Goal: Task Accomplishment & Management: Manage account settings

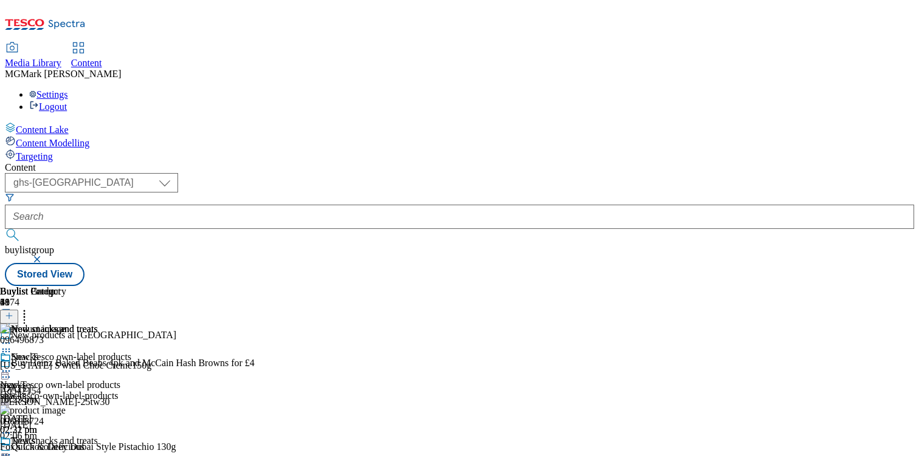
select select "ghs-[GEOGRAPHIC_DATA]"
click at [131, 391] on div "new-tesco-own-label-products" at bounding box center [65, 396] width 131 height 11
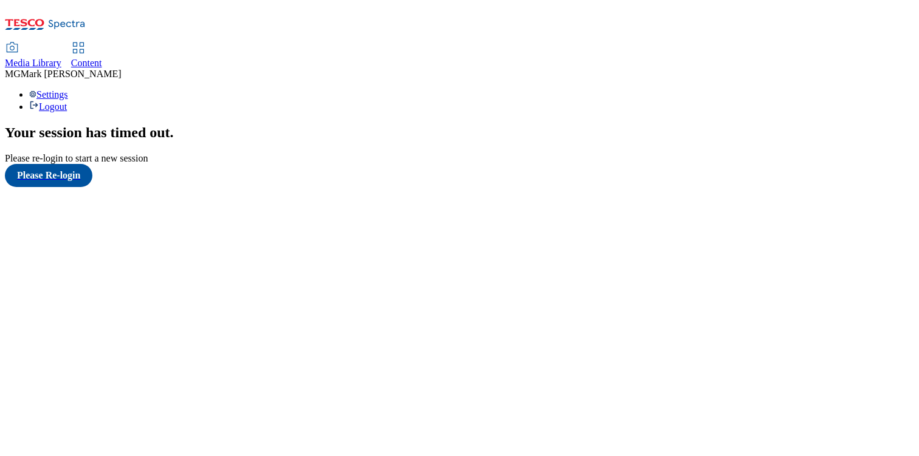
click at [102, 58] on span "Content" at bounding box center [86, 63] width 31 height 10
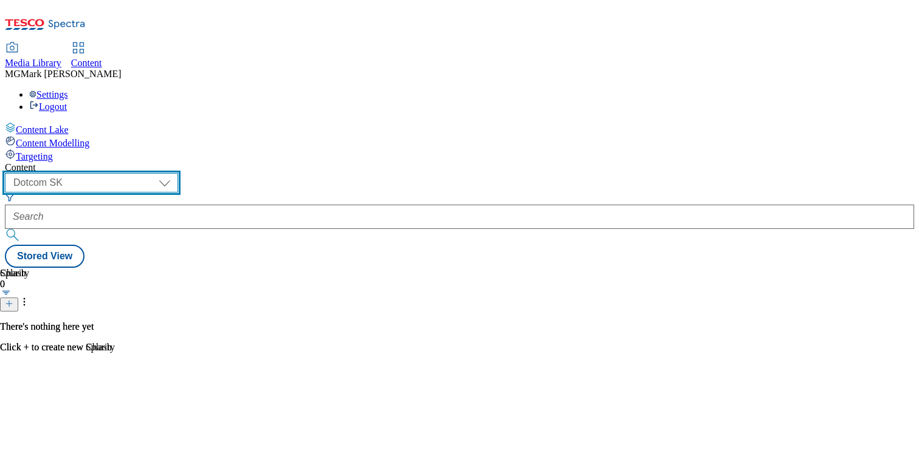
click at [178, 173] on select "Dotcom CZ Dotcom SK ghs-roi ghs-uk Phones [GEOGRAPHIC_DATA]" at bounding box center [91, 182] width 173 height 19
select select "ghs-[GEOGRAPHIC_DATA]"
click at [158, 173] on select "Dotcom CZ Dotcom SK ghs-roi ghs-uk Phones [GEOGRAPHIC_DATA]" at bounding box center [91, 182] width 173 height 19
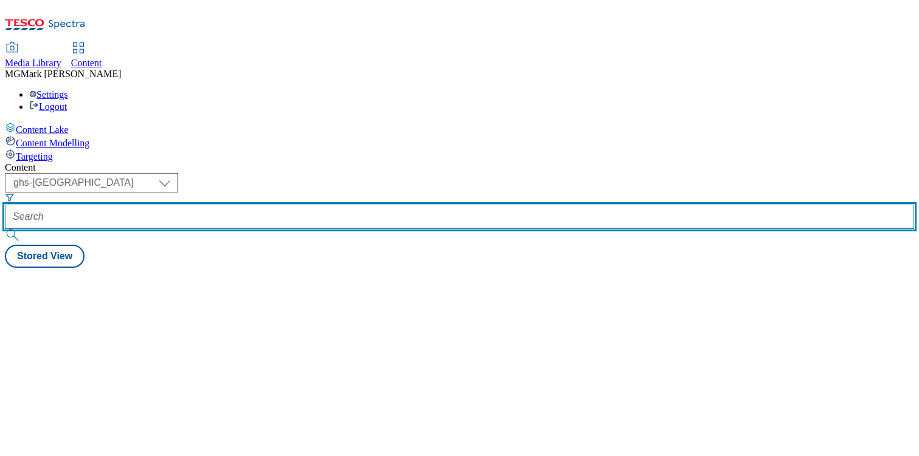
click at [291, 205] on input "text" at bounding box center [459, 217] width 909 height 24
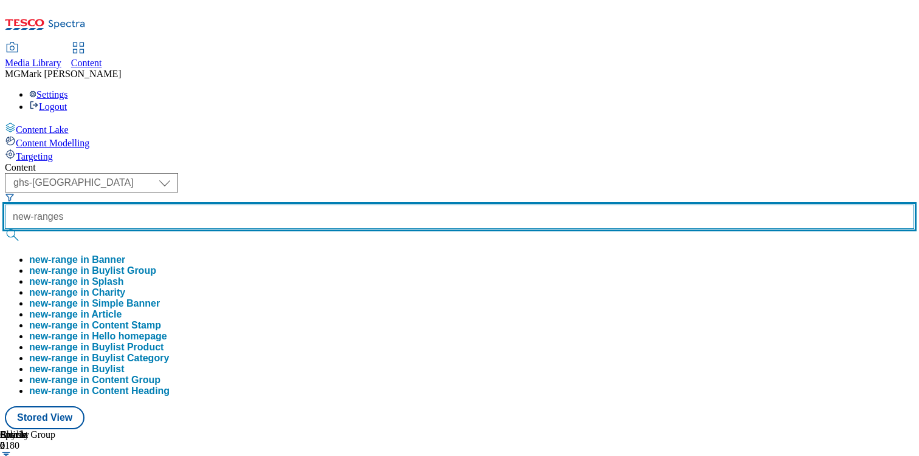
type input "new-ranges"
click at [5, 229] on button "submit" at bounding box center [13, 235] width 17 height 12
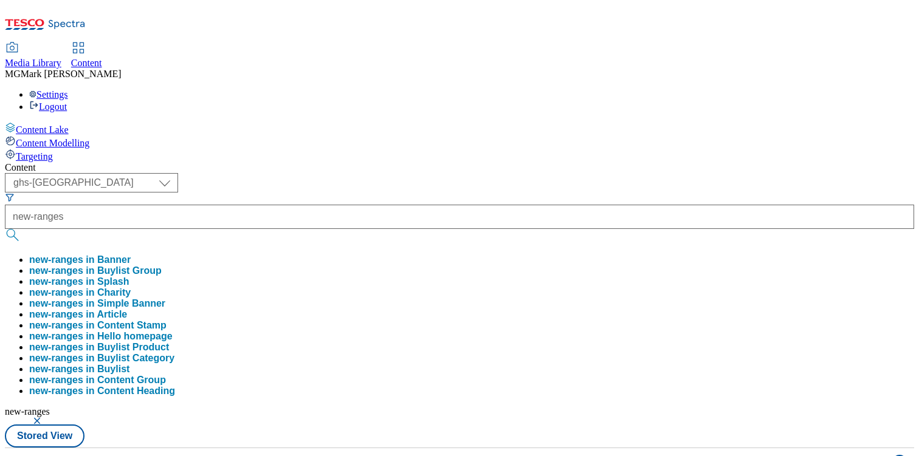
click at [479, 162] on div "Content" at bounding box center [459, 167] width 909 height 11
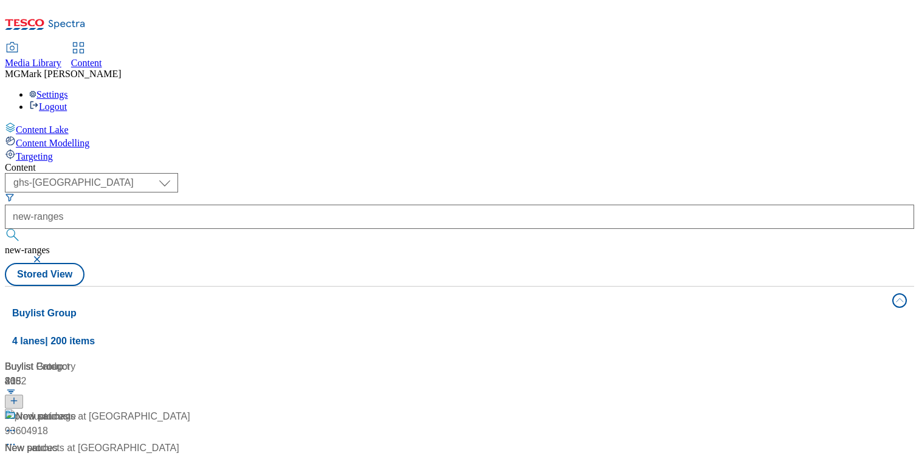
click at [196, 456] on div "/ new-ranges" at bounding box center [100, 463] width 191 height 15
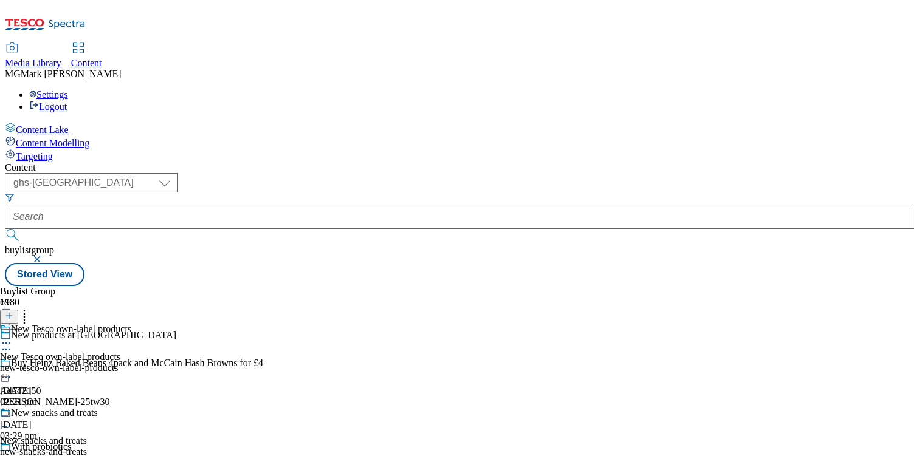
click at [131, 363] on div "new-tesco-own-label-products" at bounding box center [65, 368] width 131 height 11
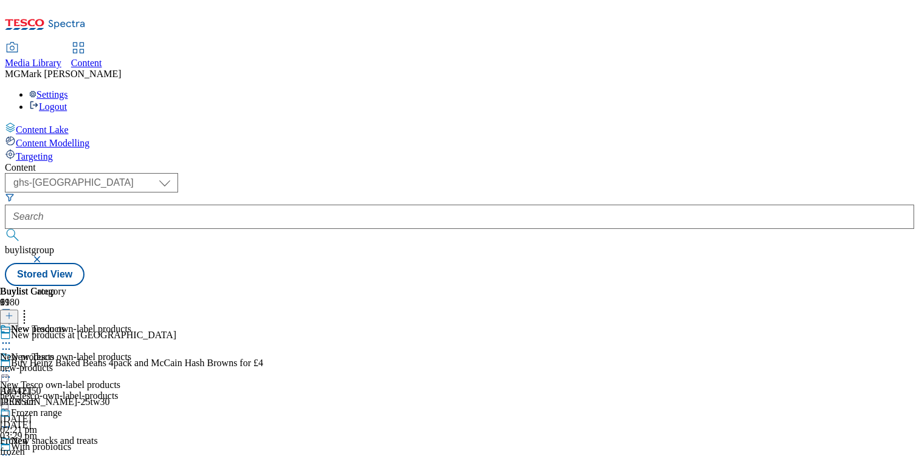
scroll to position [264, 0]
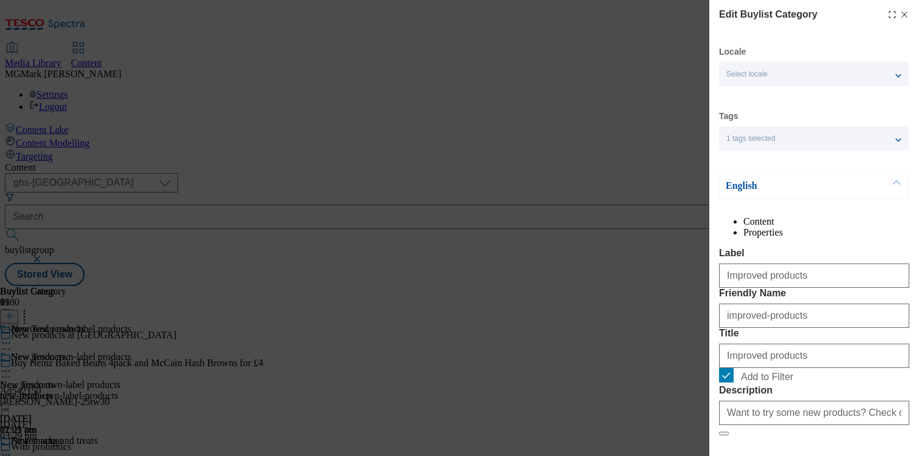
scroll to position [142, 0]
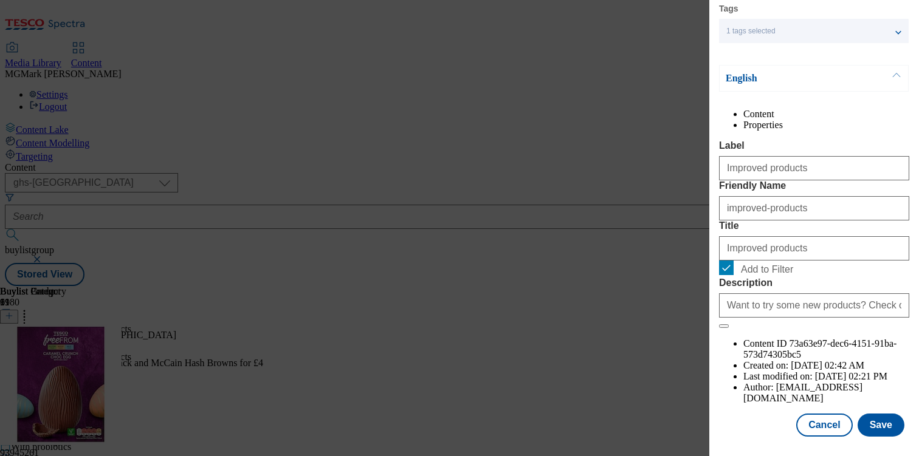
click at [762, 275] on span "Add to Filter" at bounding box center [767, 269] width 52 height 11
click at [733, 275] on input "Add to Filter" at bounding box center [726, 268] width 15 height 15
checkbox input "false"
click at [890, 421] on button "Save" at bounding box center [880, 425] width 47 height 23
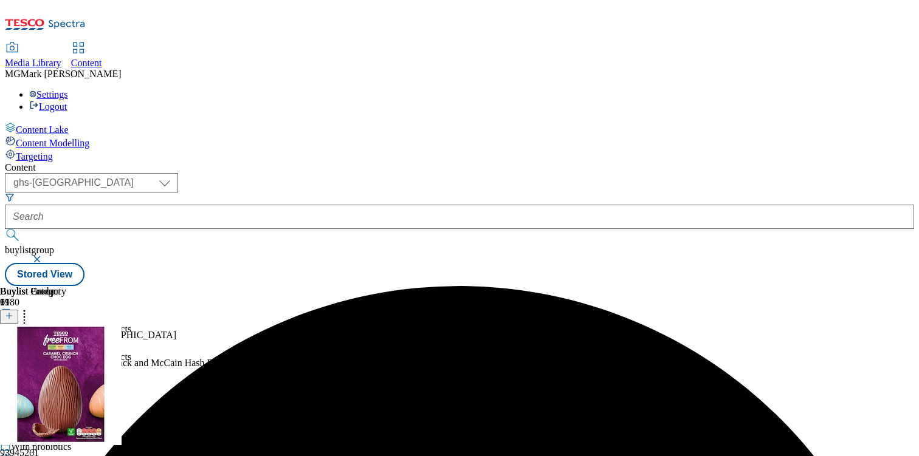
scroll to position [445, 0]
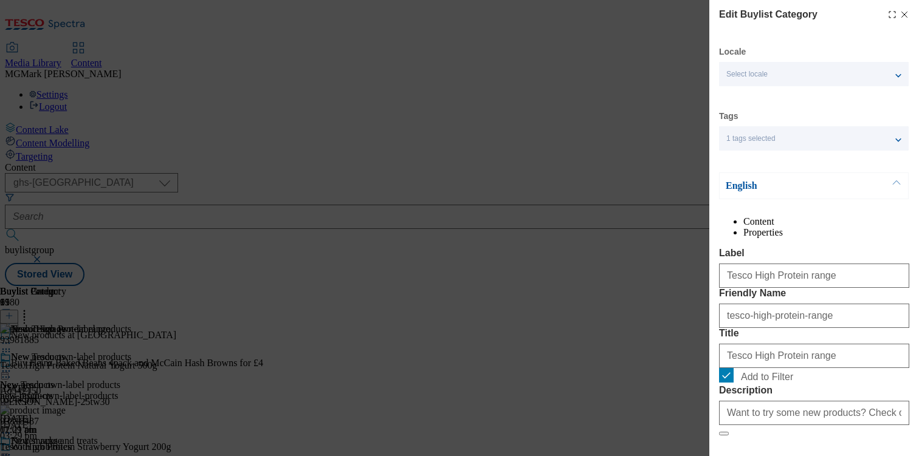
scroll to position [142, 0]
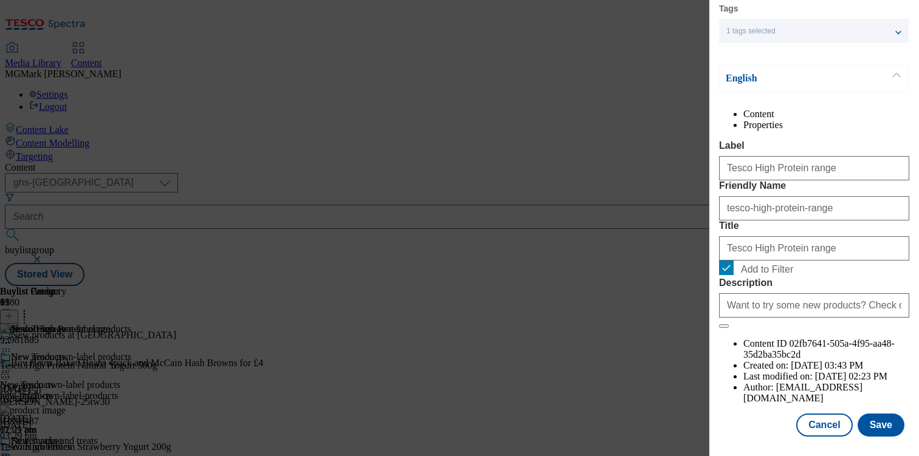
click at [768, 275] on span "Add to Filter" at bounding box center [767, 269] width 52 height 11
click at [733, 275] on input "Add to Filter" at bounding box center [726, 268] width 15 height 15
checkbox input "false"
click at [877, 424] on button "Save" at bounding box center [880, 425] width 47 height 23
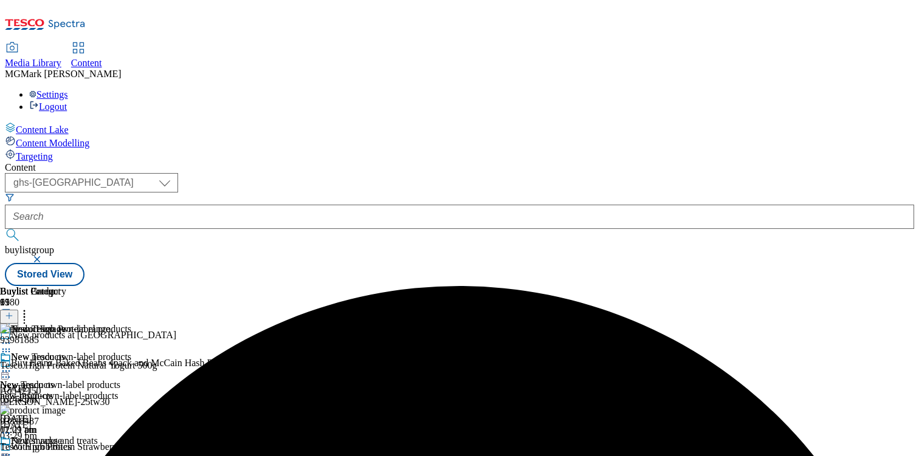
scroll to position [52, 0]
click at [110, 391] on div "new-products" at bounding box center [55, 396] width 110 height 11
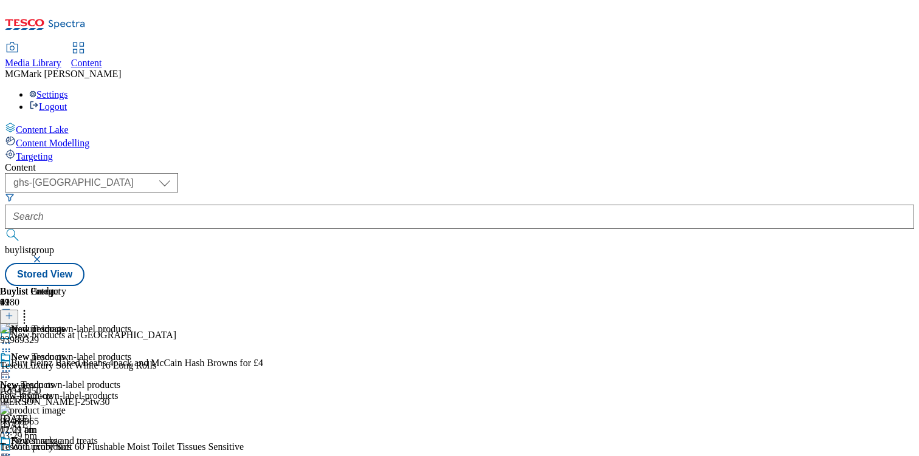
scroll to position [615, 0]
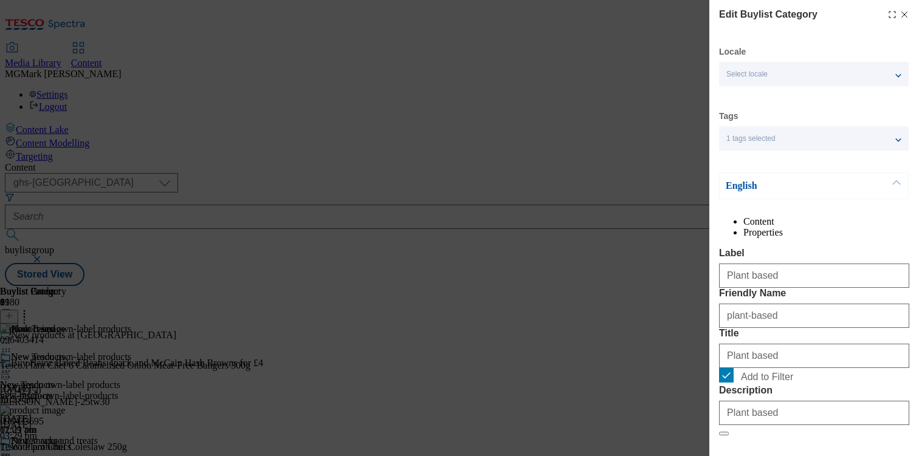
scroll to position [142, 0]
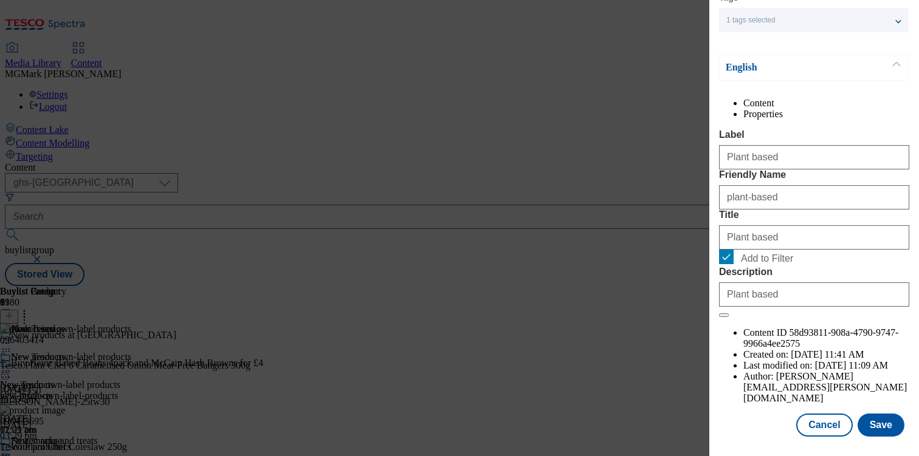
click at [747, 264] on span "Add to Filter" at bounding box center [822, 257] width 163 height 15
click at [733, 264] on input "Add to Filter" at bounding box center [726, 257] width 15 height 15
checkbox input "false"
click at [875, 415] on button "Save" at bounding box center [880, 425] width 47 height 23
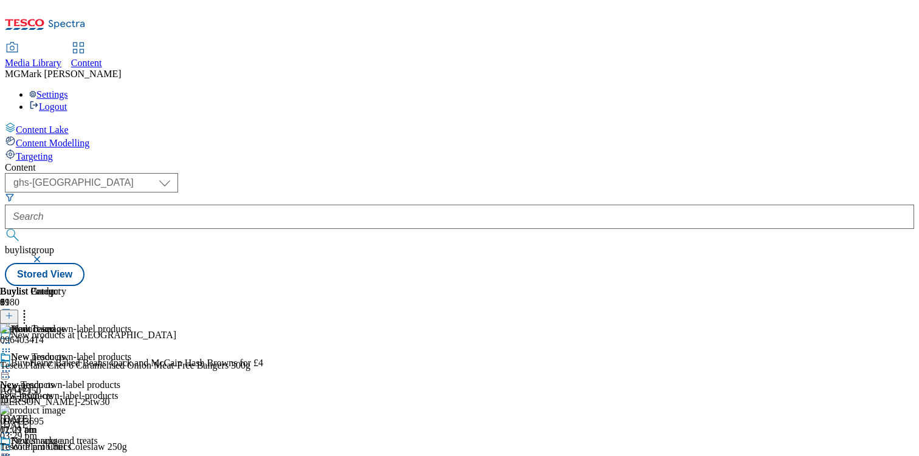
scroll to position [617, 0]
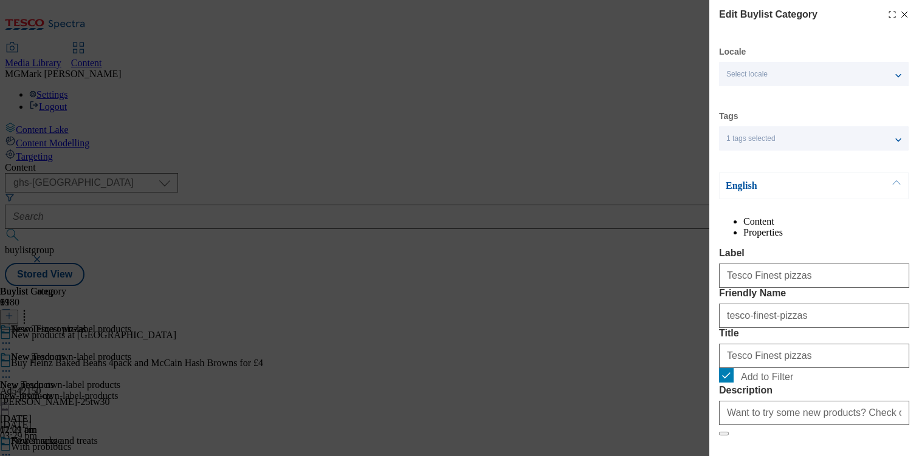
scroll to position [142, 0]
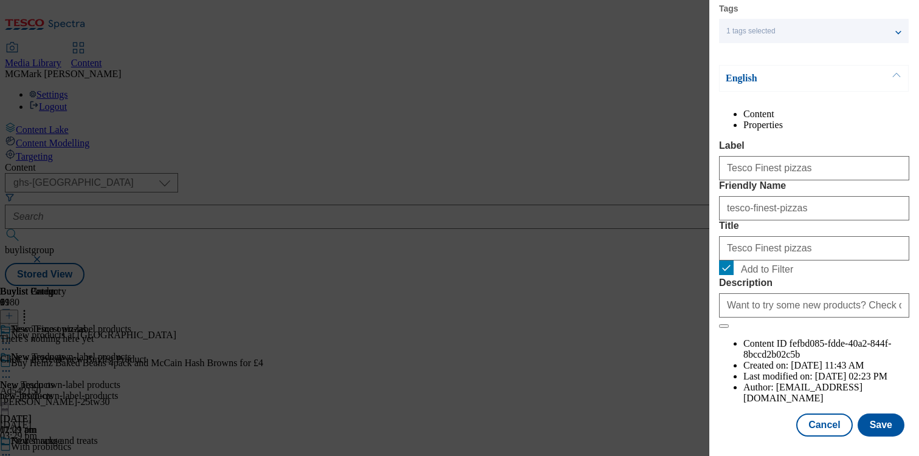
click at [736, 311] on form "Label Tesco Finest pizzas Friendly Name tesco-finest-pizzas Title Tesco Finest …" at bounding box center [814, 234] width 190 height 188
click at [745, 275] on span "Add to Filter" at bounding box center [767, 269] width 52 height 11
click at [733, 275] on input "Add to Filter" at bounding box center [726, 268] width 15 height 15
checkbox input "false"
click at [880, 430] on button "Save" at bounding box center [880, 425] width 47 height 23
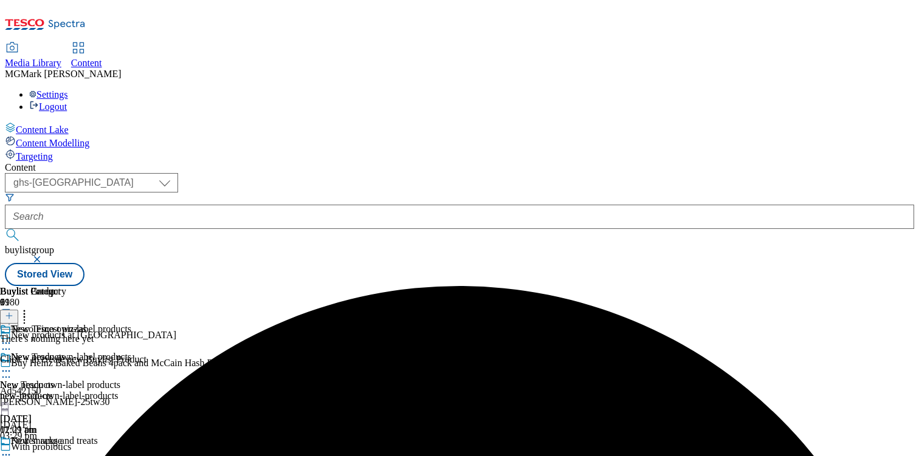
scroll to position [112, 0]
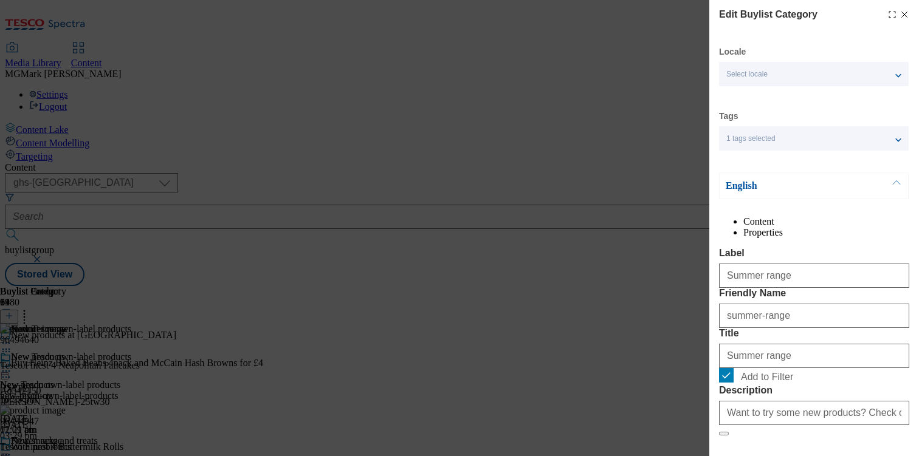
scroll to position [142, 0]
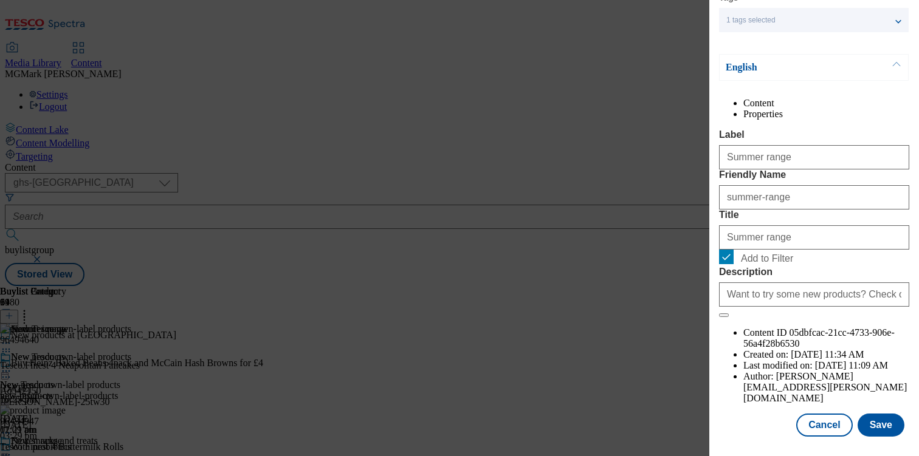
click at [749, 264] on span "Add to Filter" at bounding box center [767, 258] width 52 height 11
click at [733, 264] on input "Add to Filter" at bounding box center [726, 257] width 15 height 15
checkbox input "false"
click at [890, 425] on button "Save" at bounding box center [880, 425] width 47 height 23
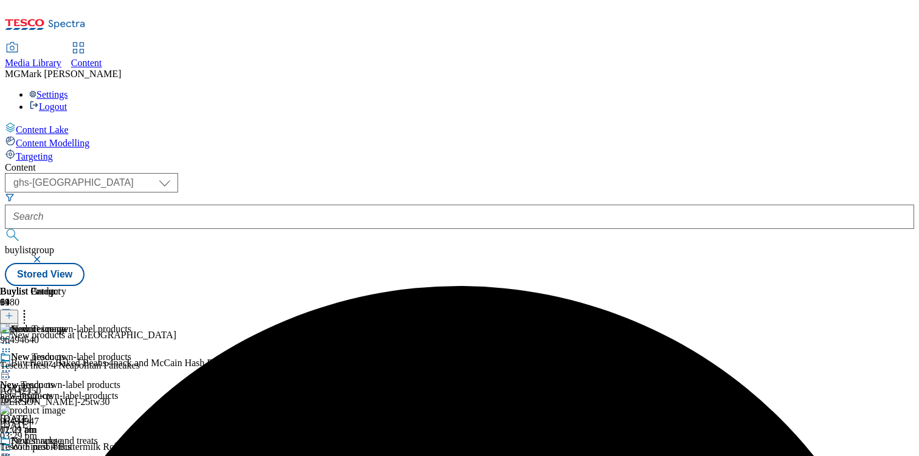
scroll to position [112, 0]
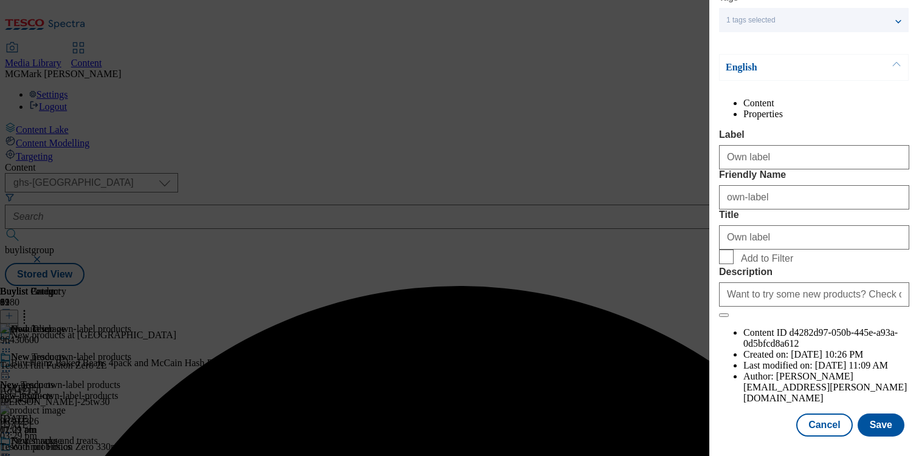
scroll to position [142, 0]
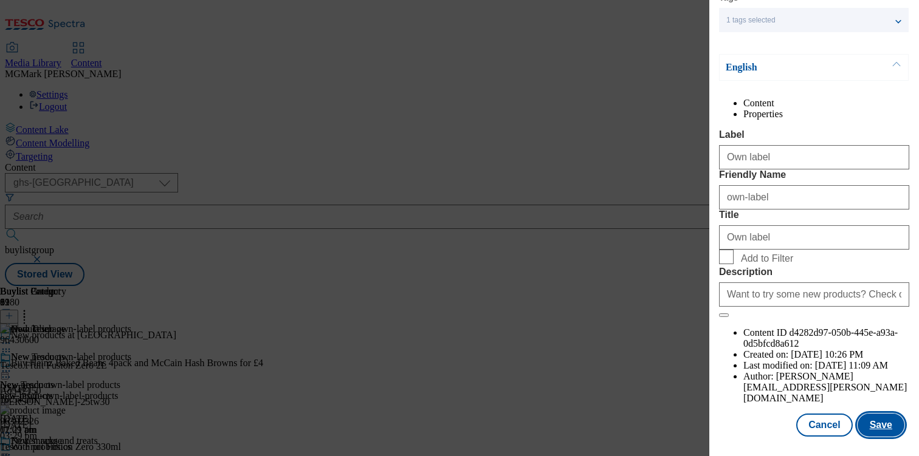
click at [879, 429] on button "Save" at bounding box center [880, 425] width 47 height 23
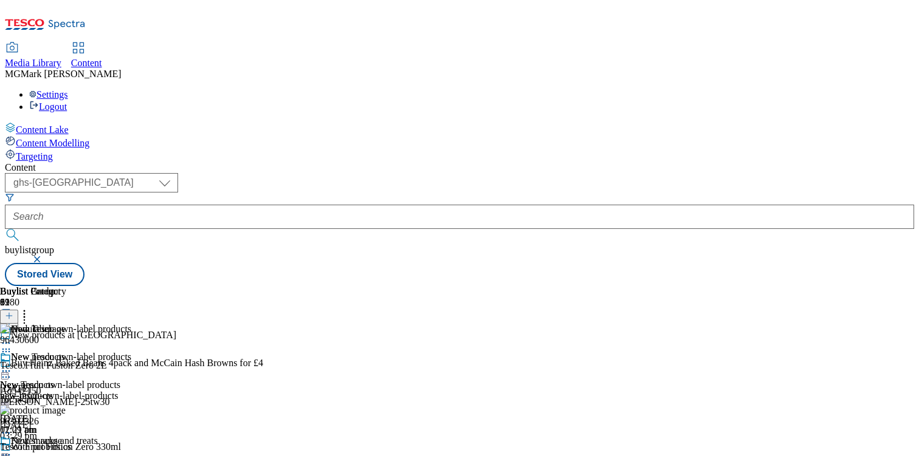
scroll to position [277, 0]
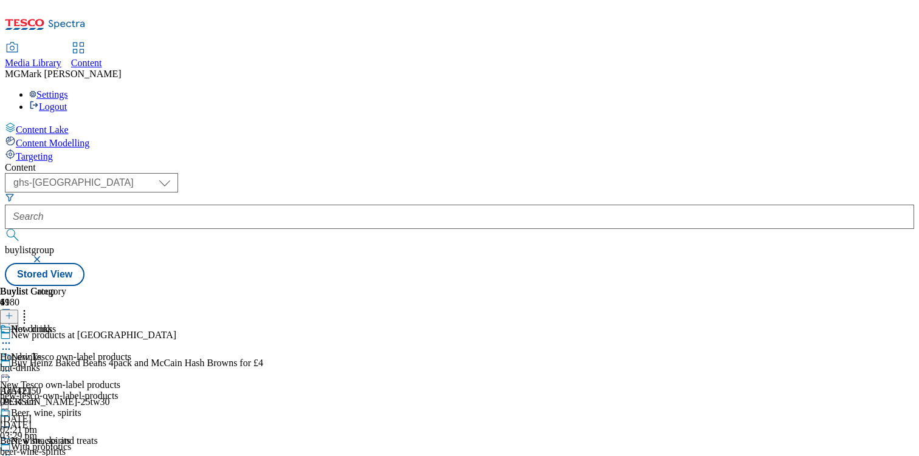
select select "evergreen"
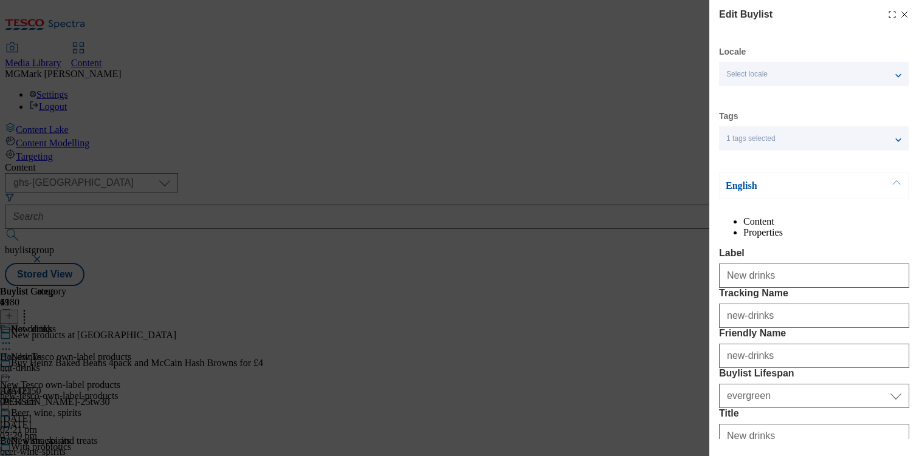
select select "Banner"
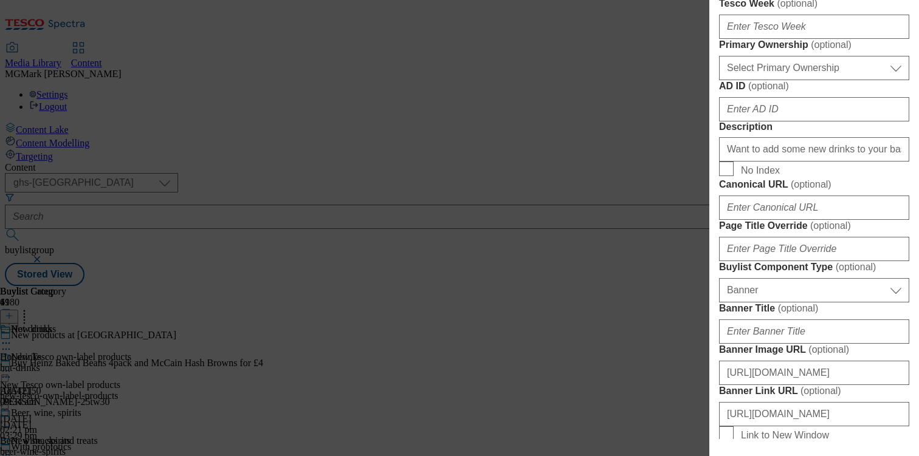
scroll to position [1084, 0]
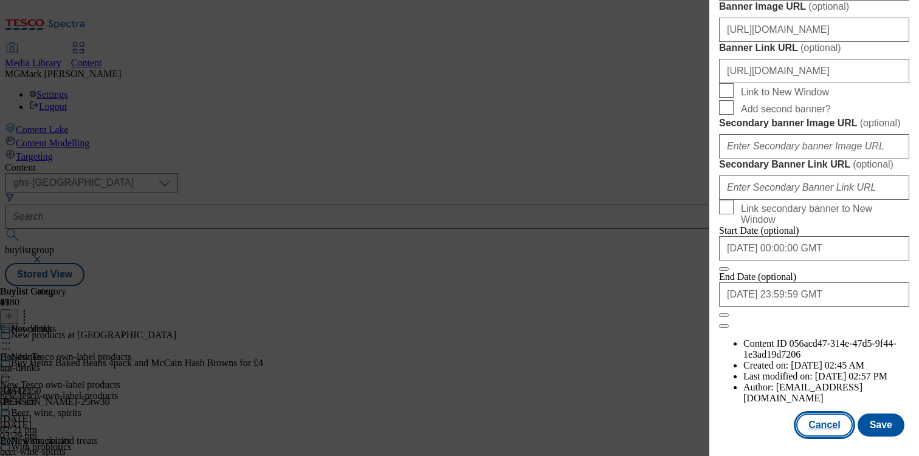
click at [825, 421] on button "Cancel" at bounding box center [824, 425] width 56 height 23
select select "evergreen"
select select "Banner"
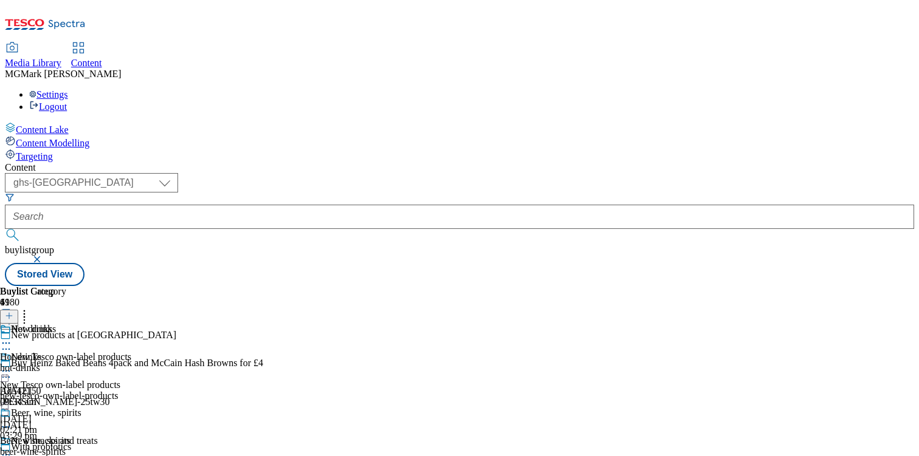
scroll to position [0, 0]
click at [12, 337] on icon at bounding box center [6, 343] width 12 height 12
click at [57, 362] on button "Edit" at bounding box center [40, 369] width 32 height 14
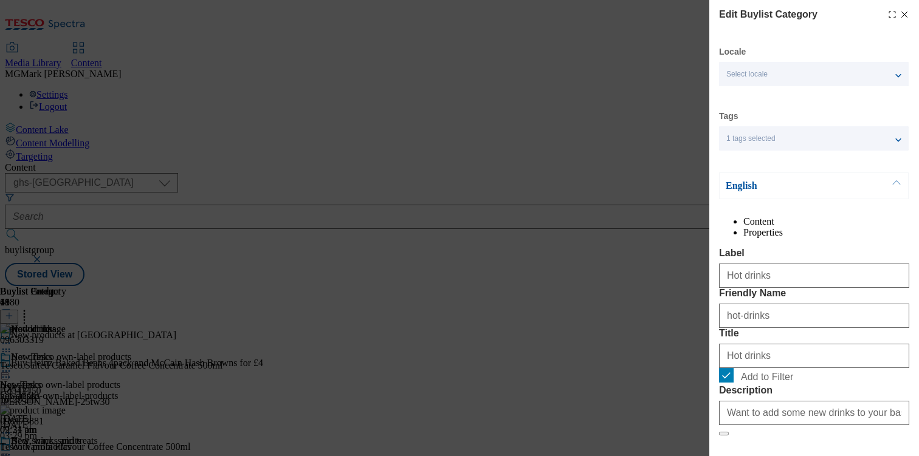
scroll to position [142, 0]
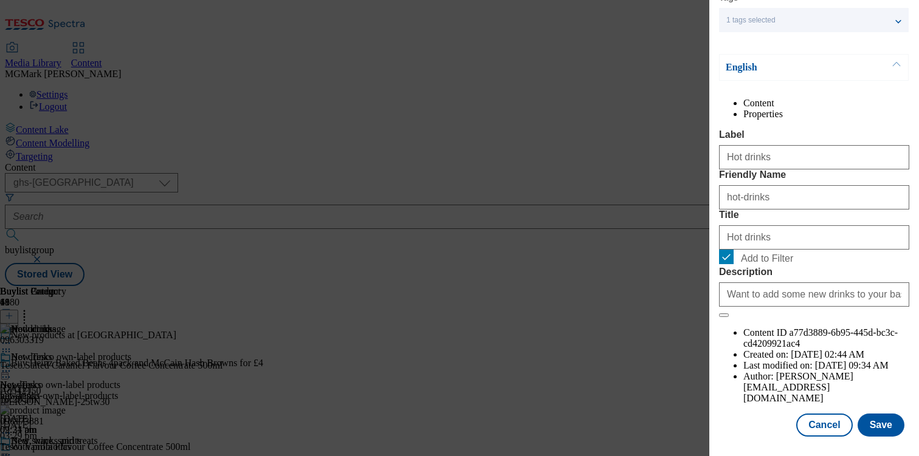
click at [755, 264] on span "Add to Filter" at bounding box center [767, 258] width 52 height 11
click at [733, 264] on input "Add to Filter" at bounding box center [726, 257] width 15 height 15
checkbox input "false"
click at [884, 430] on button "Save" at bounding box center [880, 425] width 47 height 23
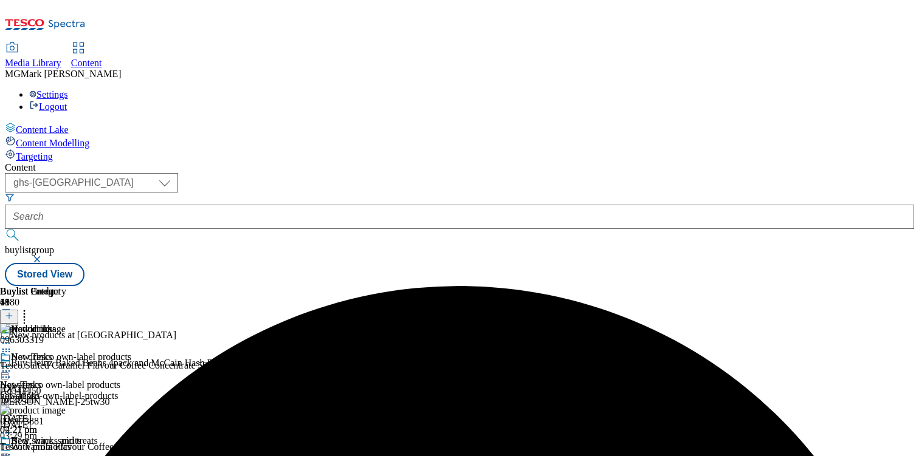
scroll to position [114, 0]
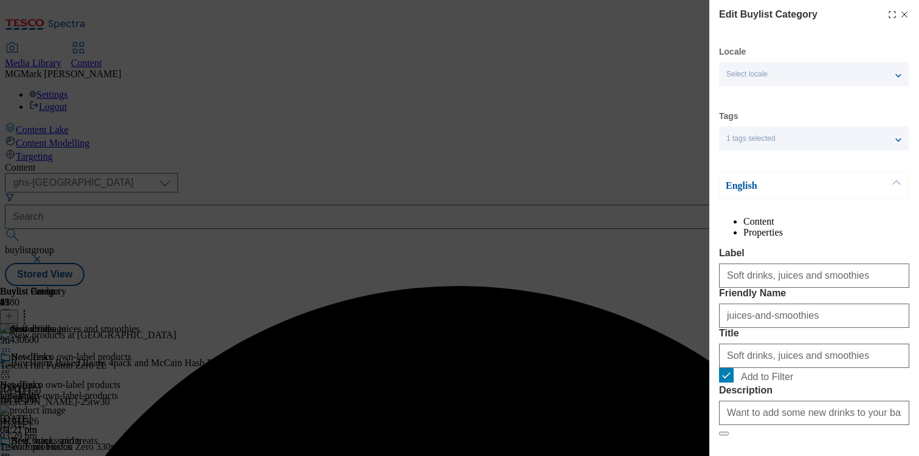
scroll to position [142, 0]
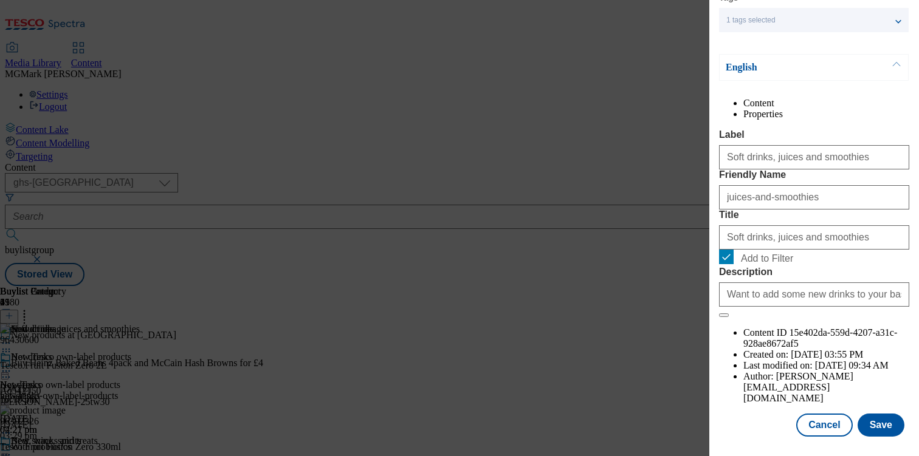
click at [763, 264] on span "Add to Filter" at bounding box center [767, 258] width 52 height 11
click at [733, 264] on input "Add to Filter" at bounding box center [726, 257] width 15 height 15
checkbox input "false"
click at [879, 425] on button "Save" at bounding box center [880, 425] width 47 height 23
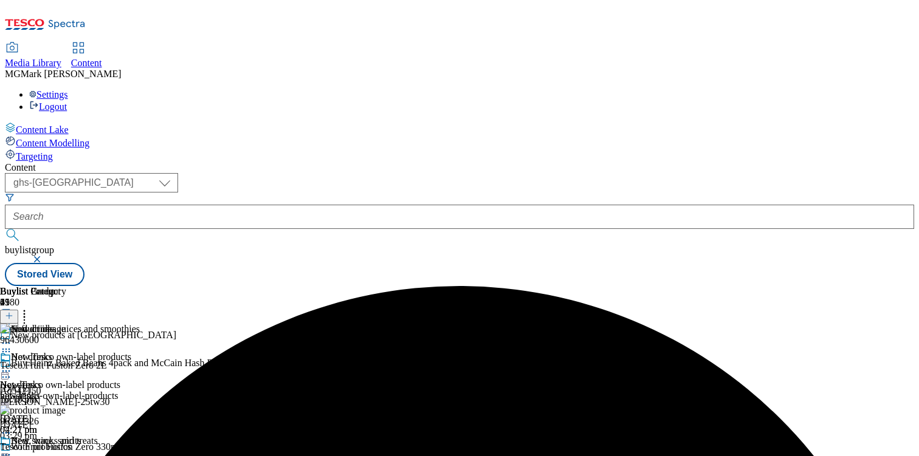
scroll to position [112, 0]
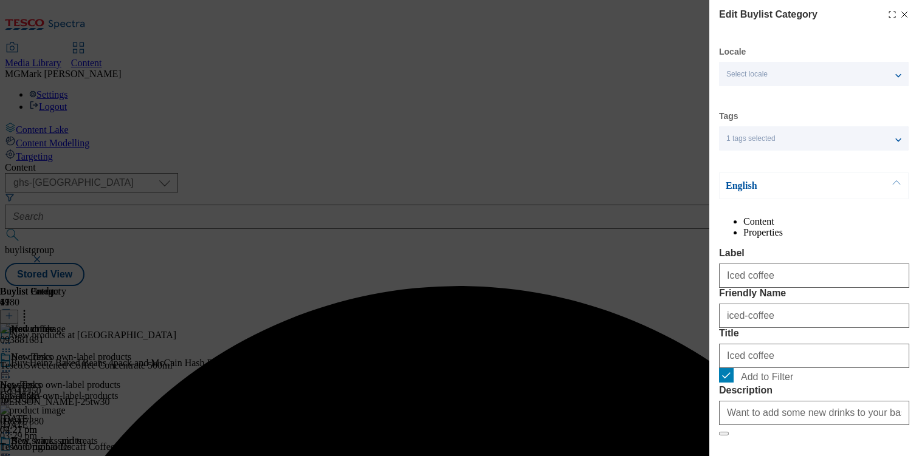
scroll to position [142, 0]
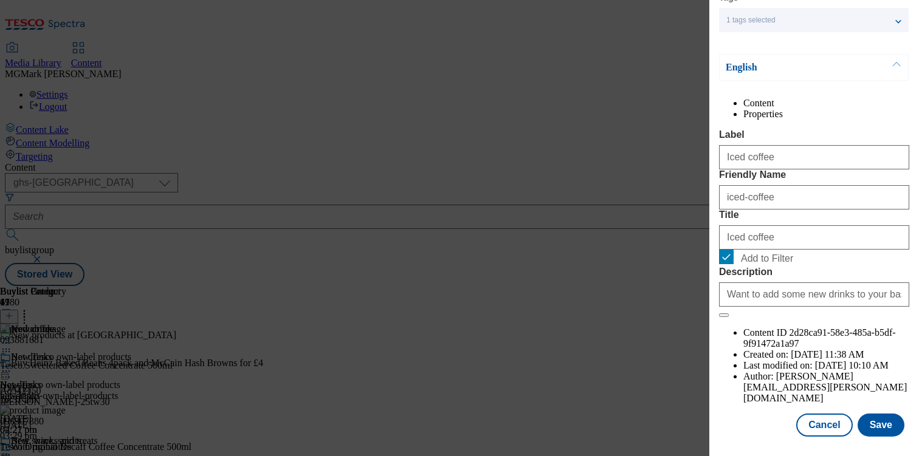
click at [751, 264] on span "Add to Filter" at bounding box center [767, 258] width 52 height 11
click at [733, 264] on input "Add to Filter" at bounding box center [726, 257] width 15 height 15
checkbox input "false"
click at [890, 431] on button "Save" at bounding box center [880, 425] width 47 height 23
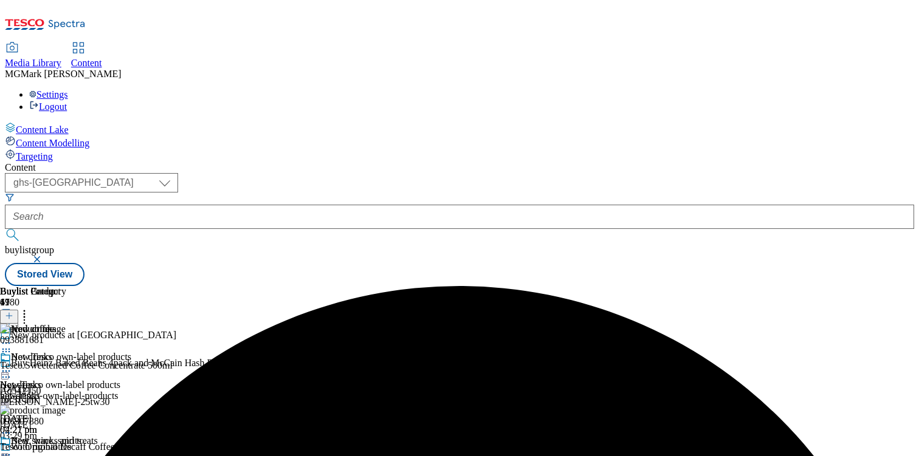
scroll to position [0, 0]
click at [573, 173] on div "( optional ) Dotcom CZ Dotcom SK ghs-roi ghs-uk Phones UK ghs-uk buylistgroup S…" at bounding box center [459, 229] width 909 height 113
click at [131, 391] on div "new-tesco-own-label-products" at bounding box center [65, 396] width 131 height 11
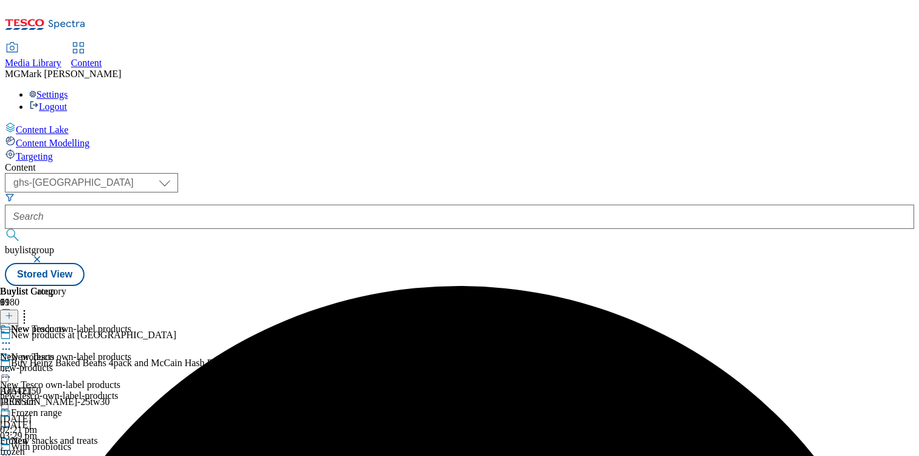
click at [12, 365] on icon at bounding box center [6, 371] width 12 height 12
click at [12, 449] on icon at bounding box center [6, 455] width 12 height 12
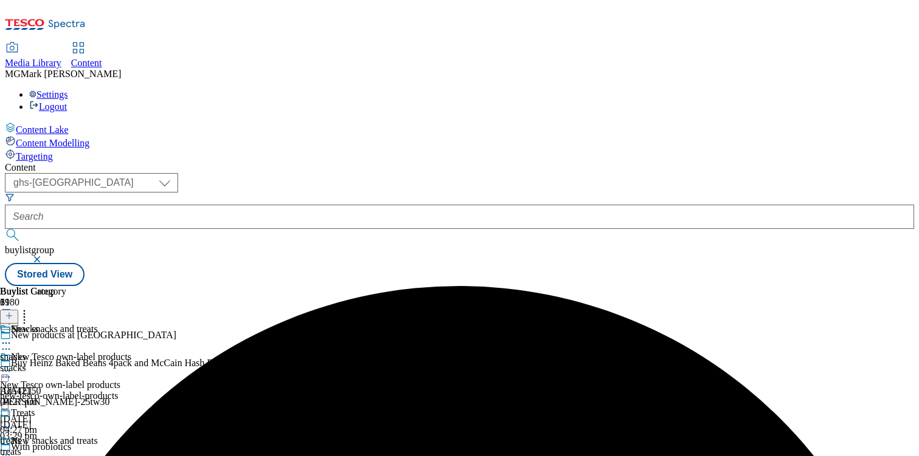
scroll to position [154, 0]
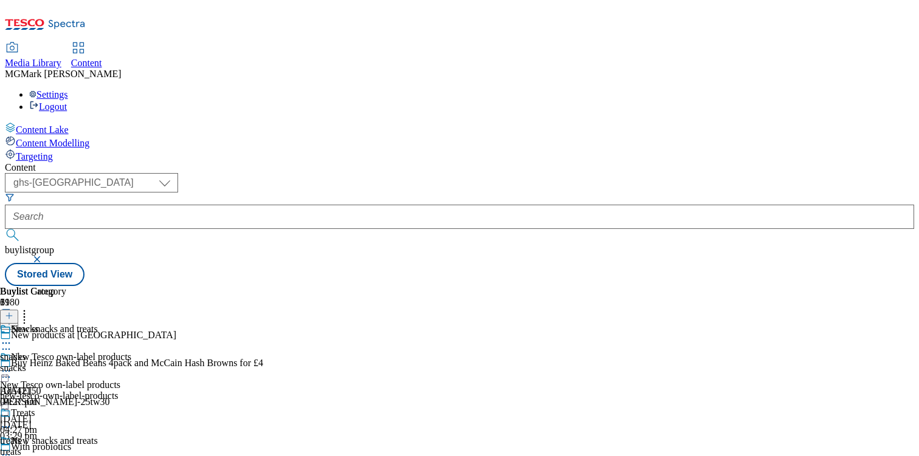
scroll to position [220, 0]
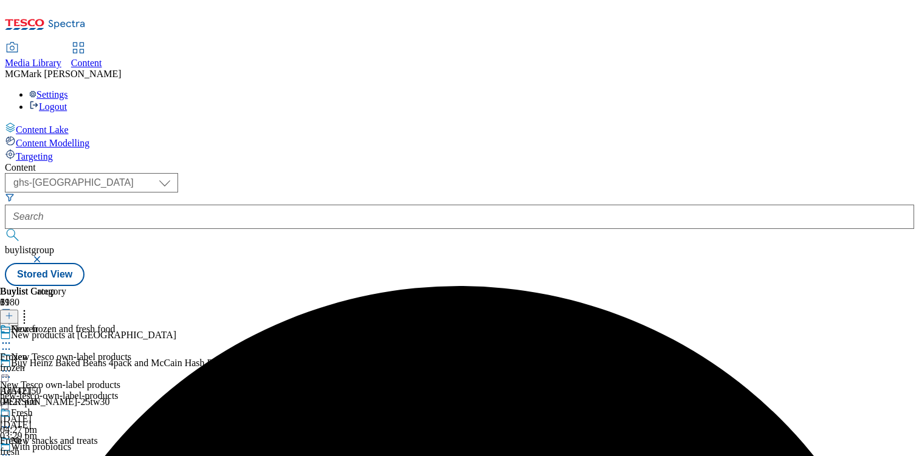
scroll to position [376, 0]
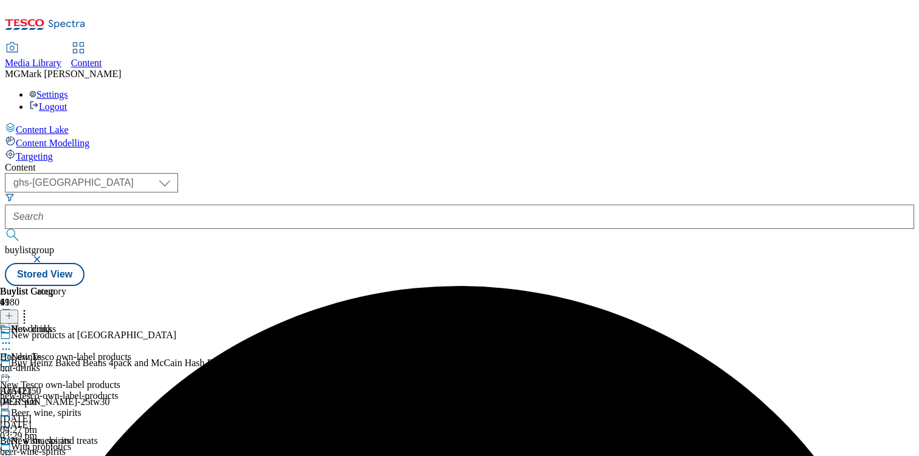
scroll to position [435, 0]
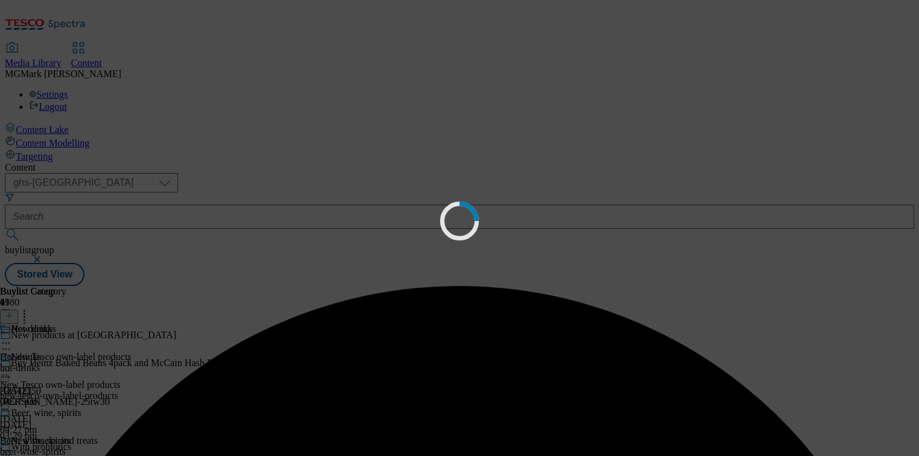
scroll to position [0, 0]
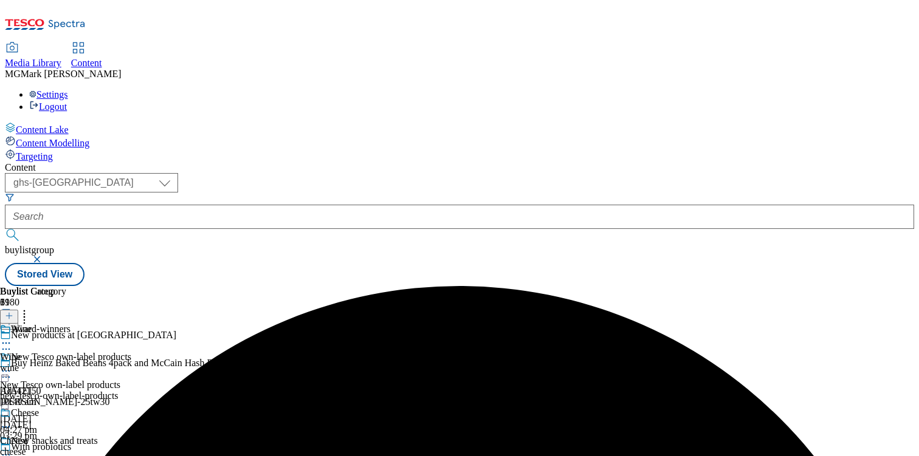
scroll to position [568, 0]
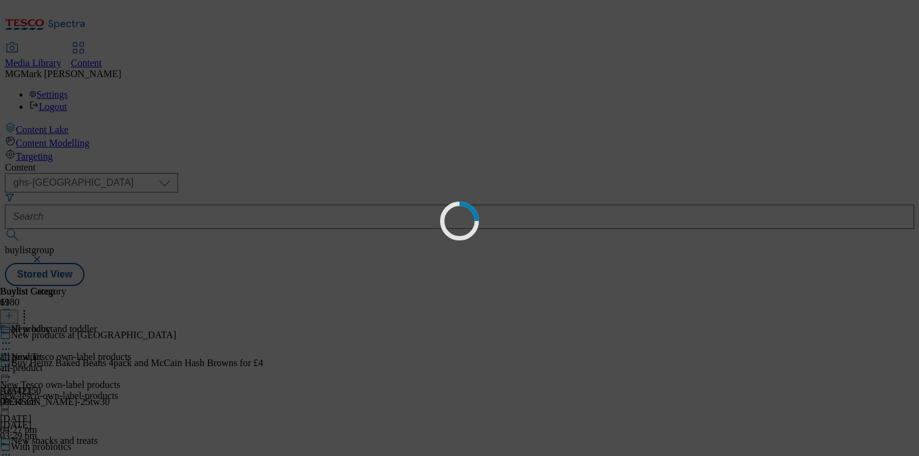
scroll to position [1, 0]
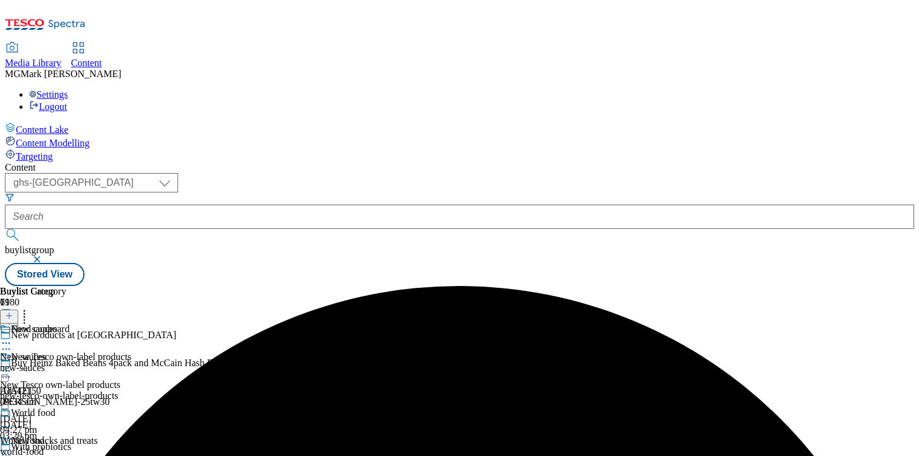
scroll to position [808, 0]
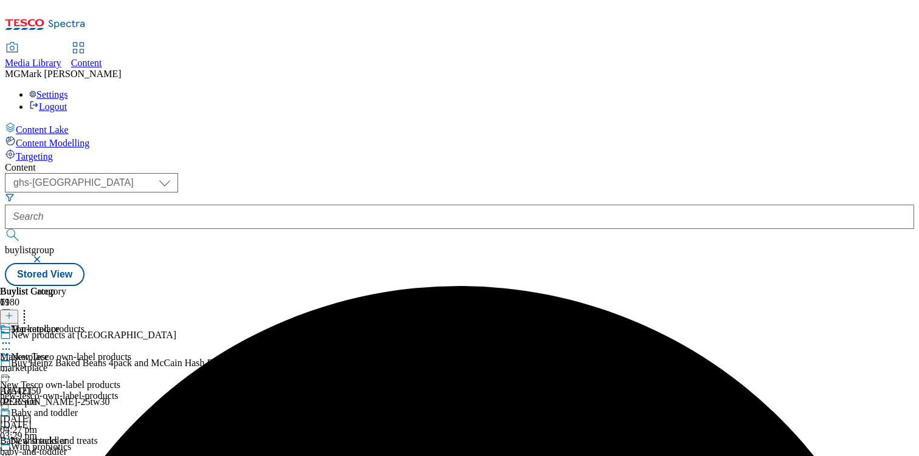
scroll to position [870, 0]
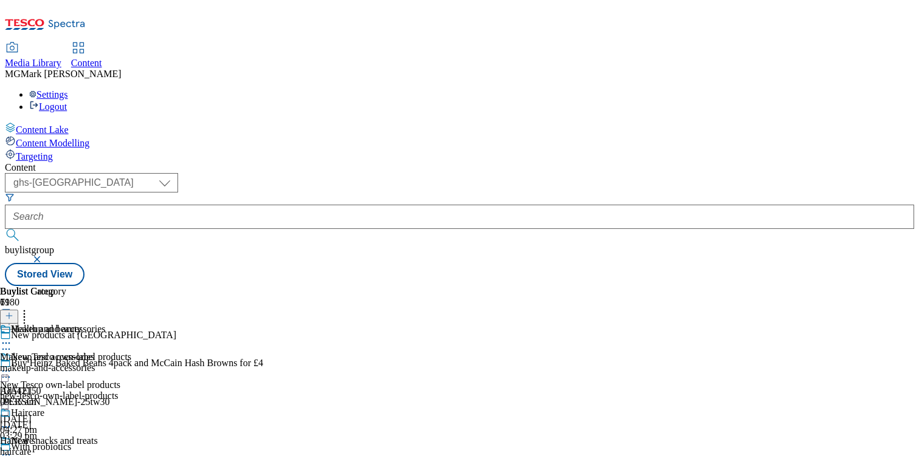
click at [12, 337] on icon at bounding box center [6, 343] width 12 height 12
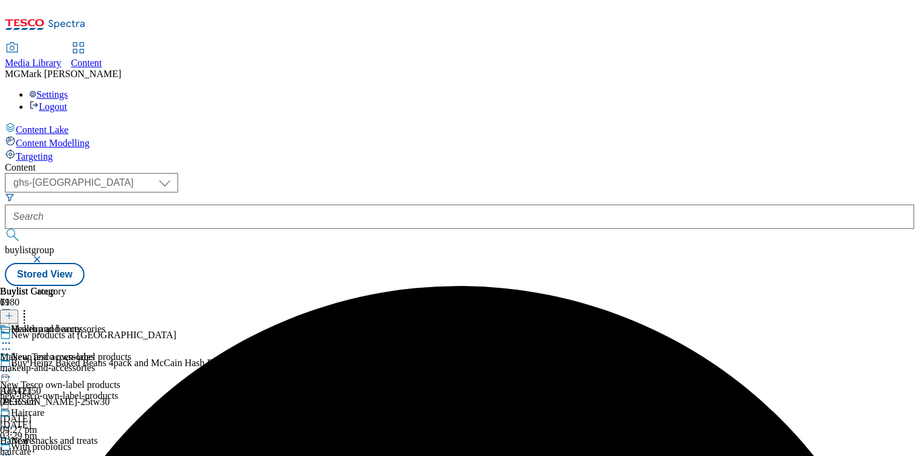
scroll to position [1109, 0]
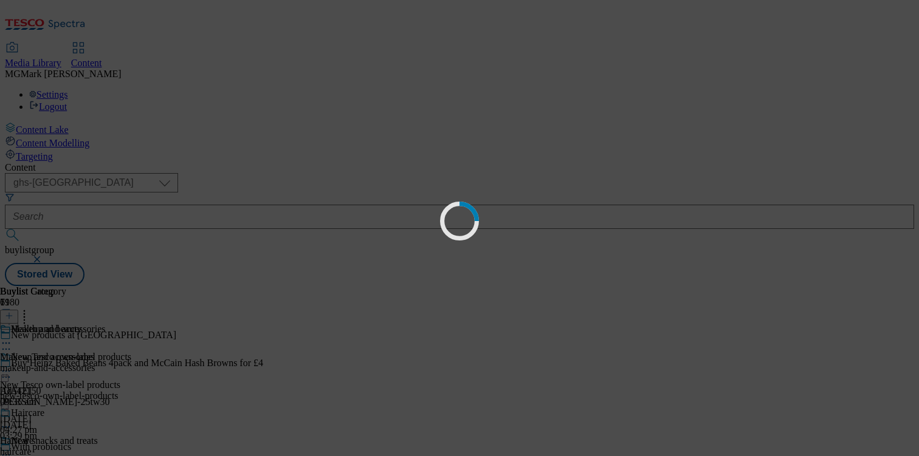
scroll to position [0, 0]
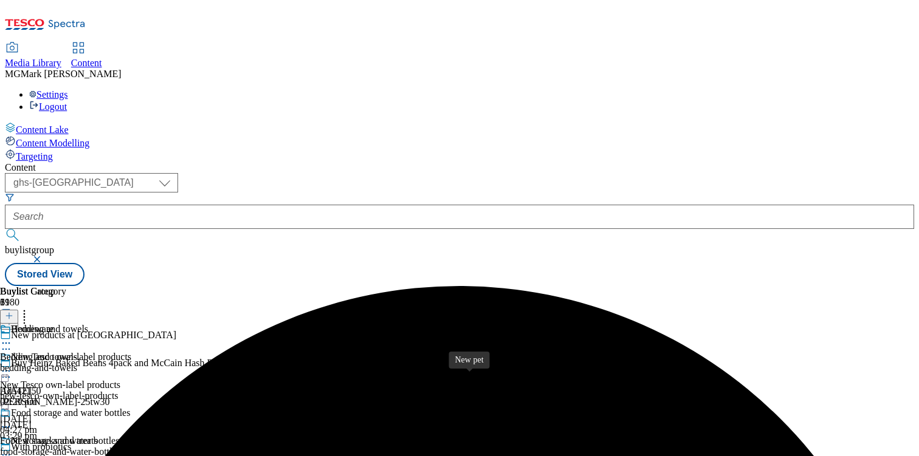
scroll to position [1119, 0]
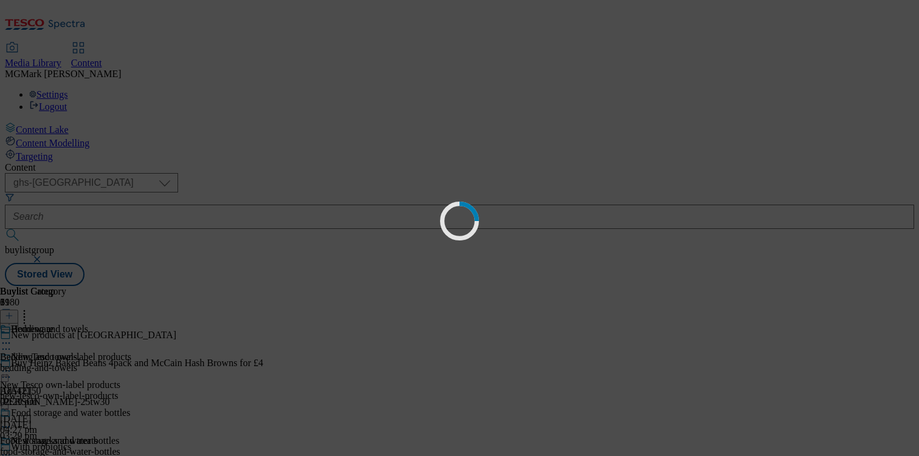
scroll to position [0, 0]
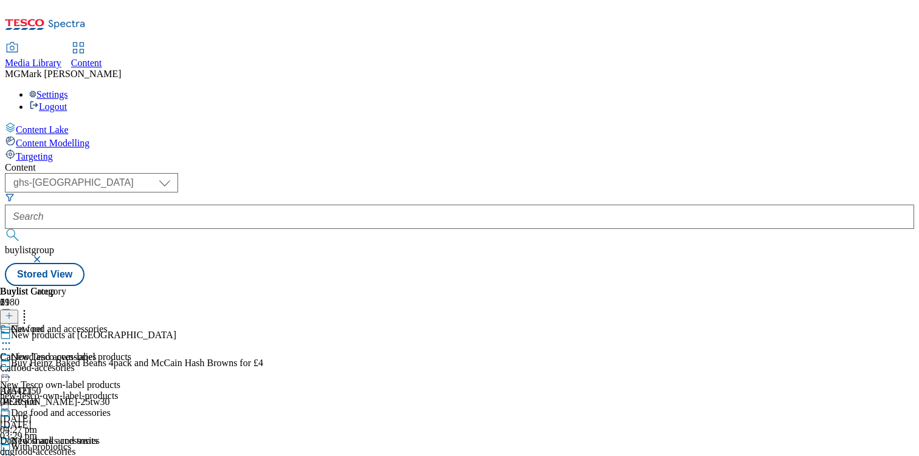
scroll to position [1361, 0]
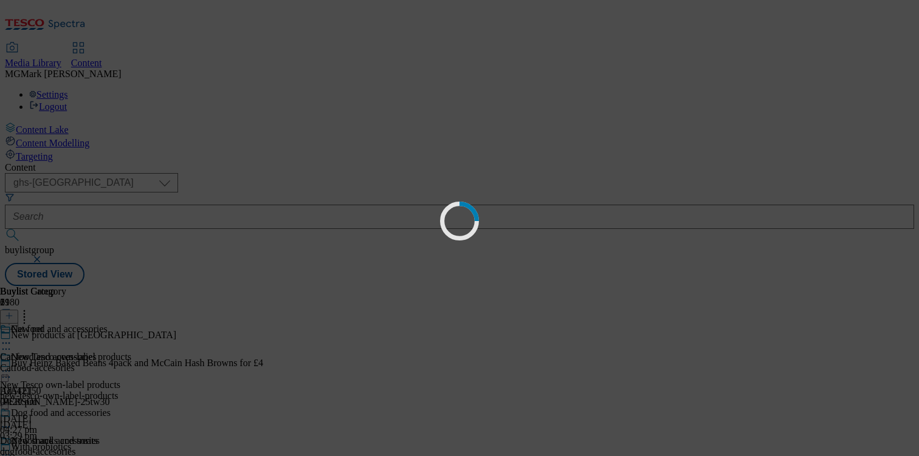
scroll to position [0, 0]
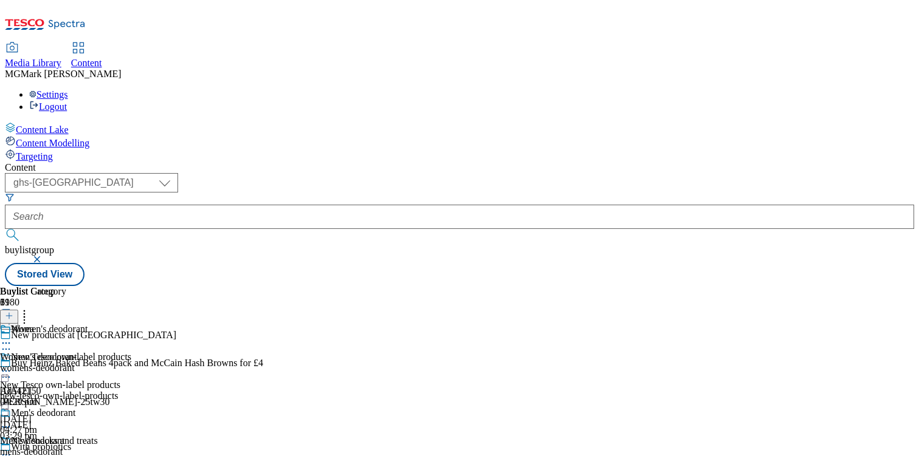
scroll to position [1369, 0]
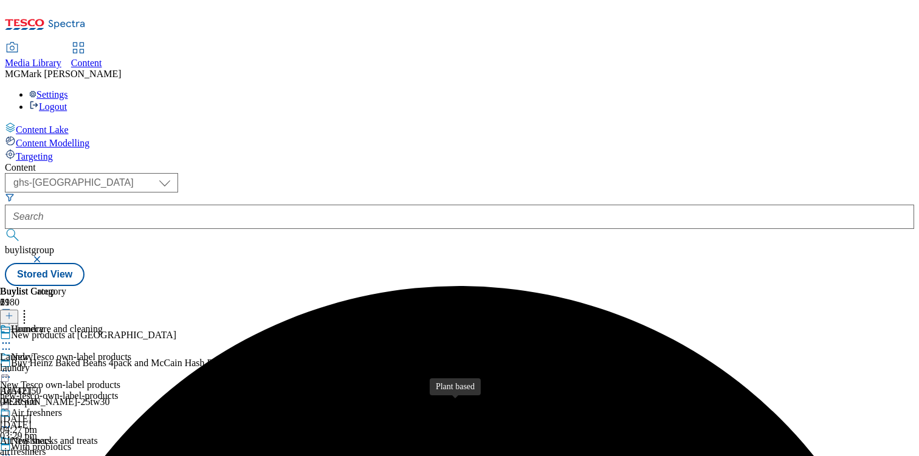
scroll to position [2060, 0]
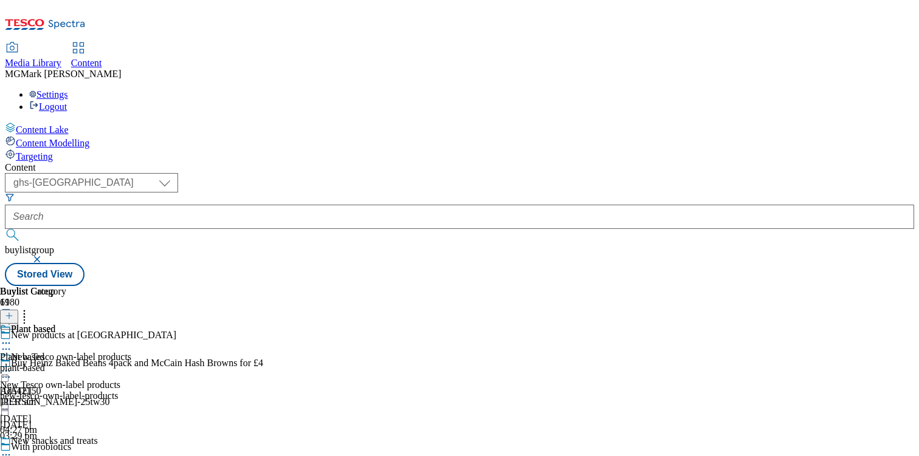
scroll to position [2009, 0]
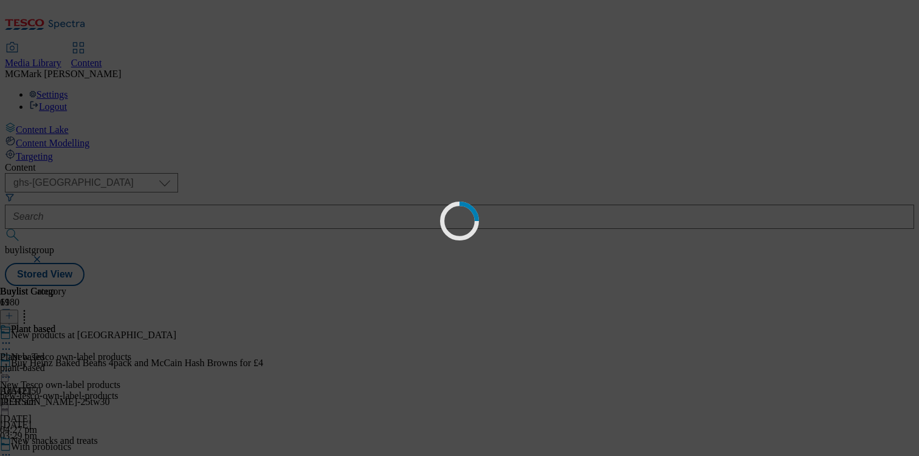
scroll to position [0, 0]
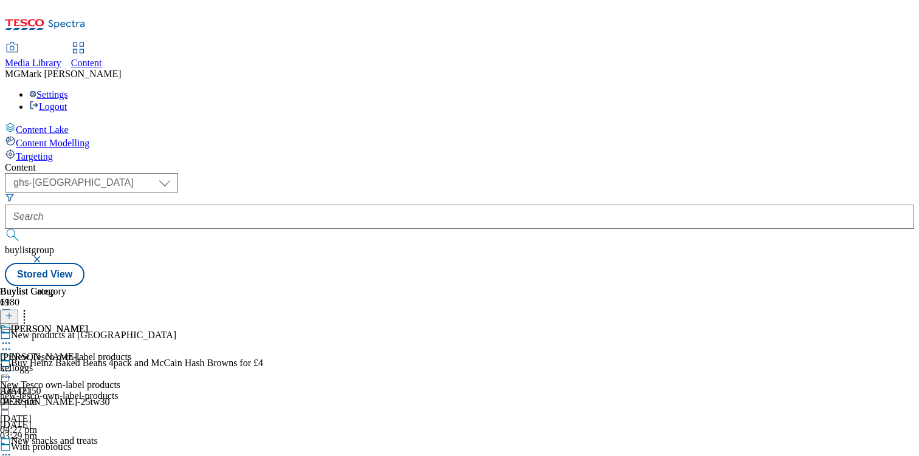
scroll to position [1580, 0]
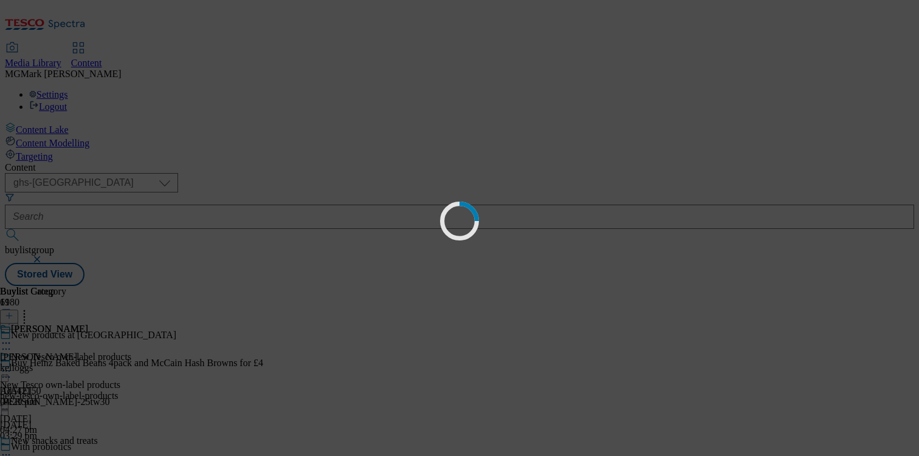
scroll to position [45, 0]
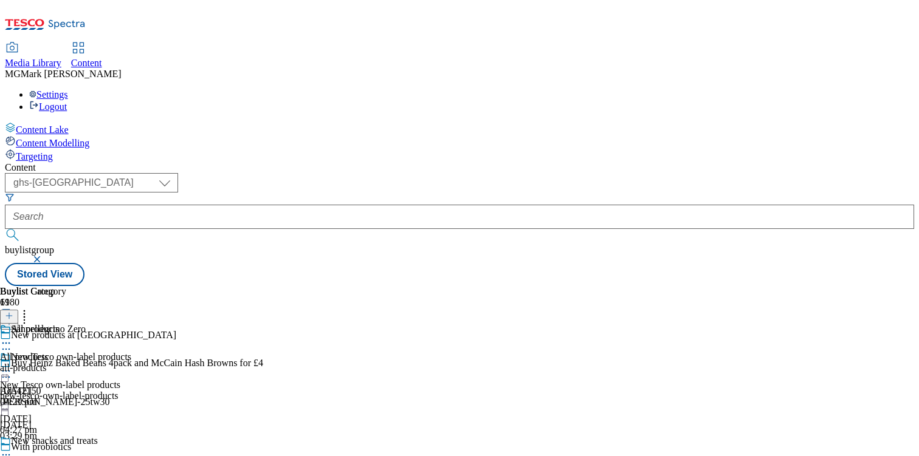
scroll to position [19, 0]
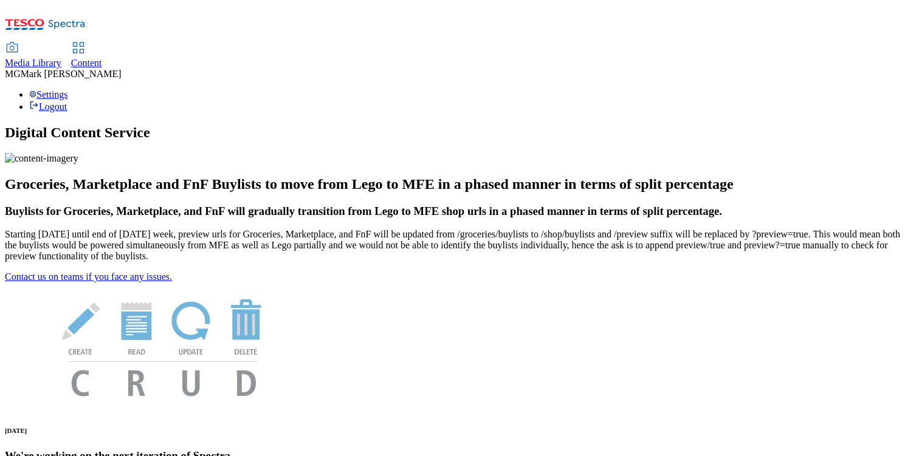
click at [102, 58] on span "Content" at bounding box center [86, 63] width 31 height 10
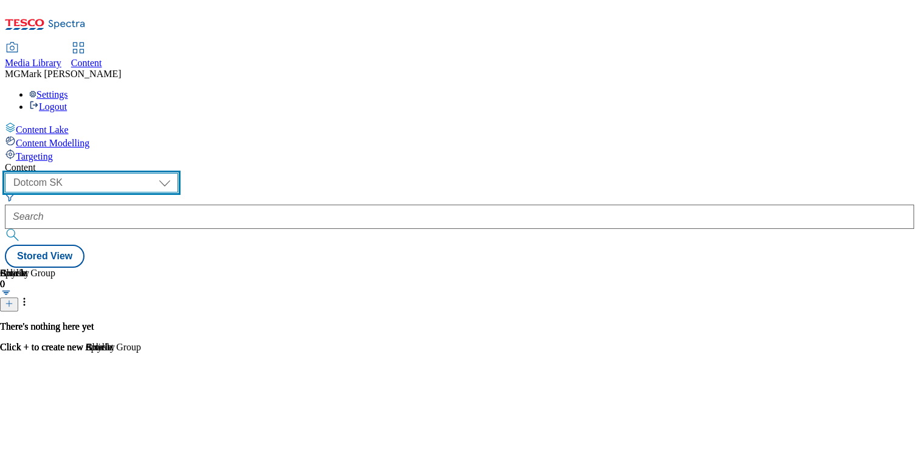
click at [178, 173] on select "Dotcom CZ Dotcom SK ghs-roi ghs-uk Phones [GEOGRAPHIC_DATA]" at bounding box center [91, 182] width 173 height 19
select select "ghs-[GEOGRAPHIC_DATA]"
click at [158, 173] on select "Dotcom CZ Dotcom SK ghs-roi ghs-uk Phones [GEOGRAPHIC_DATA]" at bounding box center [91, 182] width 173 height 19
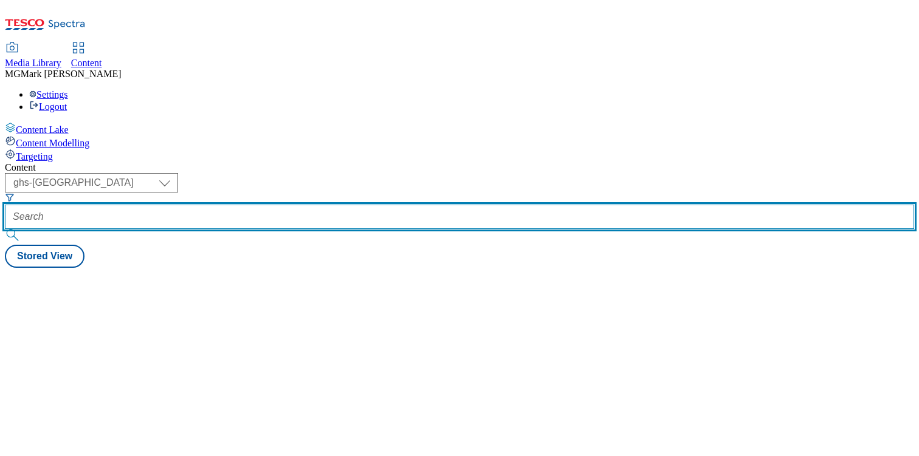
click at [306, 205] on input "text" at bounding box center [459, 217] width 909 height 24
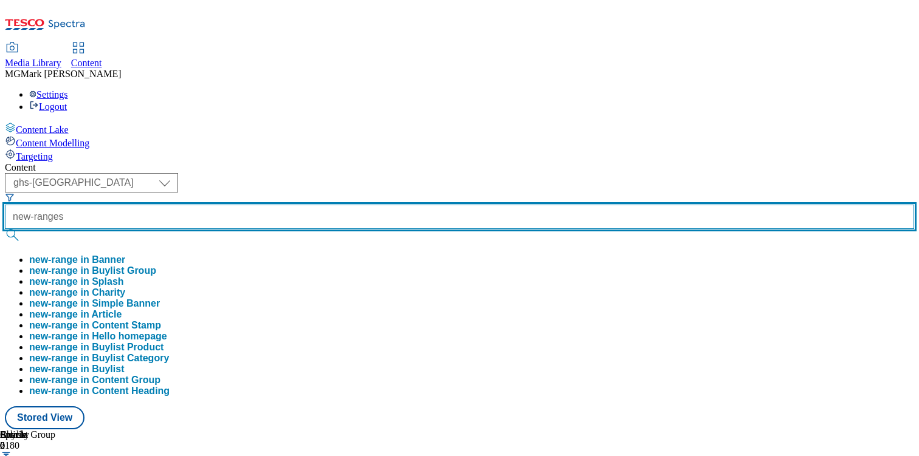
type input "new-ranges"
click at [5, 229] on button "submit" at bounding box center [13, 235] width 17 height 12
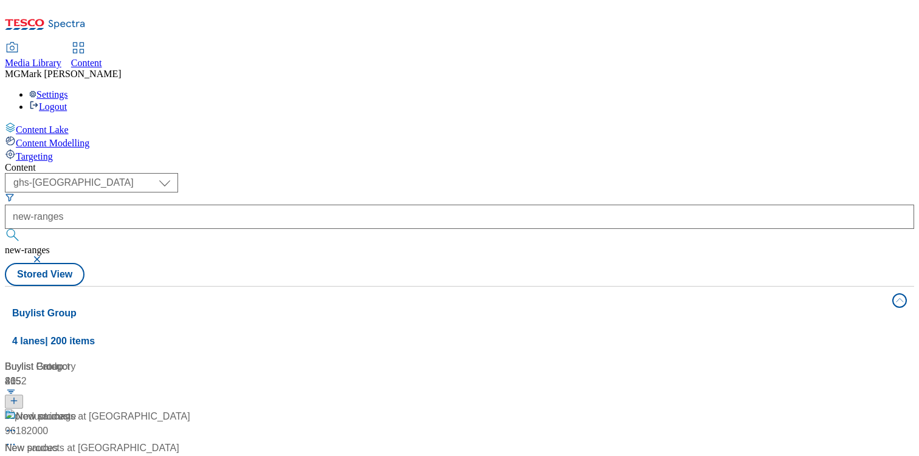
click at [547, 162] on div "Content" at bounding box center [459, 167] width 909 height 11
click at [157, 456] on div "/ new-ranges" at bounding box center [81, 463] width 152 height 15
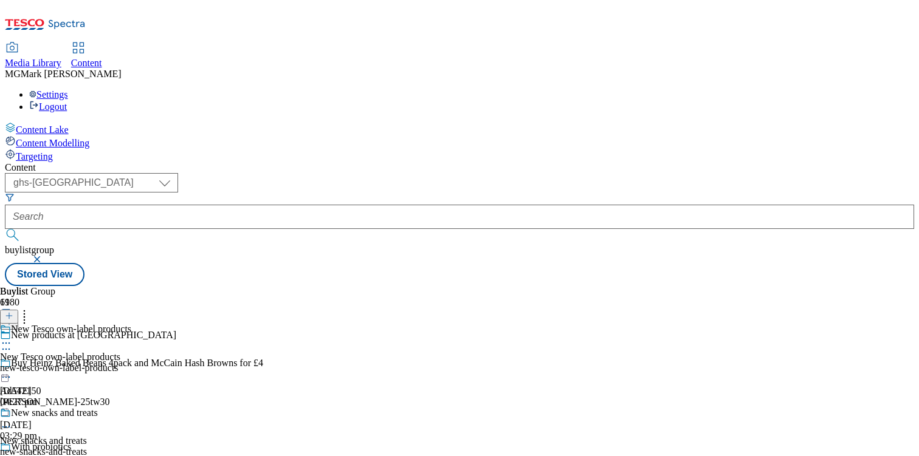
click at [131, 363] on div "new-tesco-own-label-products" at bounding box center [65, 368] width 131 height 11
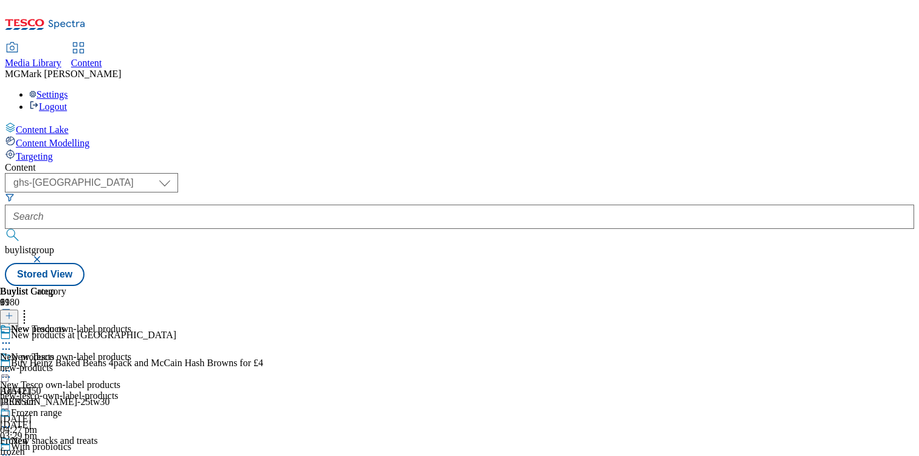
scroll to position [333, 0]
click at [882, 286] on div "Buylist Group 6180 New products at Tesco Buy Heinz Baked Beans 4pack and McCain…" at bounding box center [459, 286] width 909 height 0
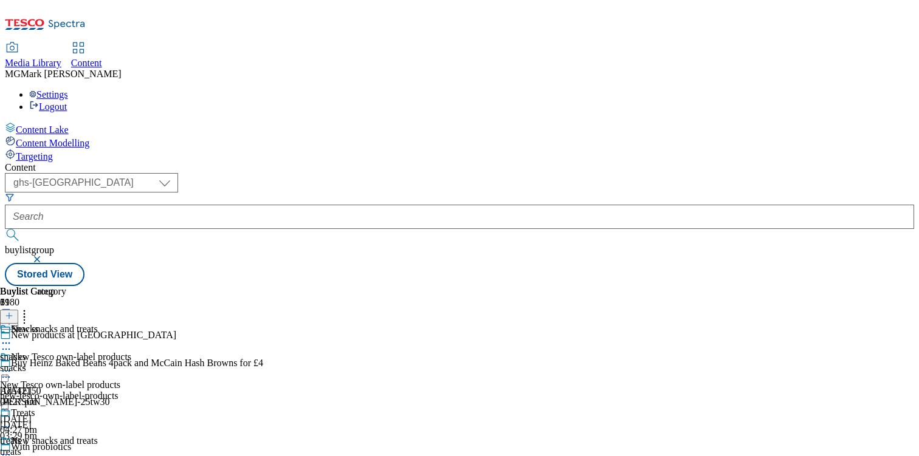
scroll to position [112, 0]
click at [12, 337] on icon at bounding box center [6, 343] width 12 height 12
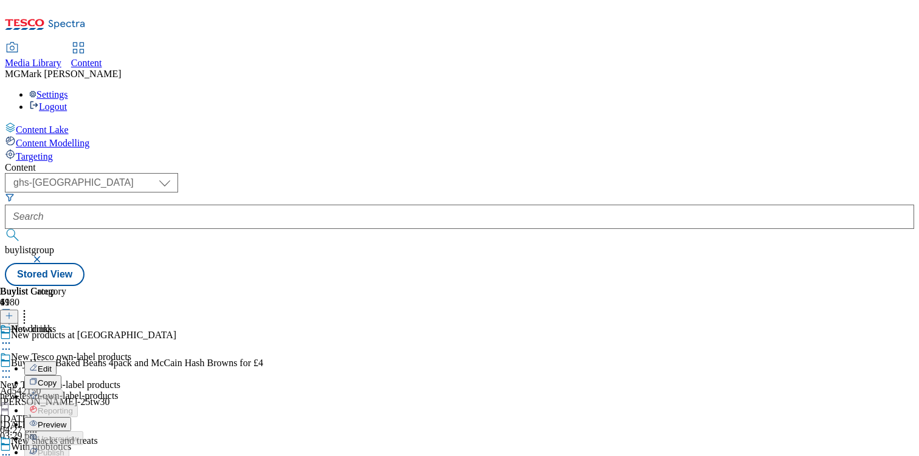
click at [66, 421] on span "Preview" at bounding box center [52, 425] width 29 height 9
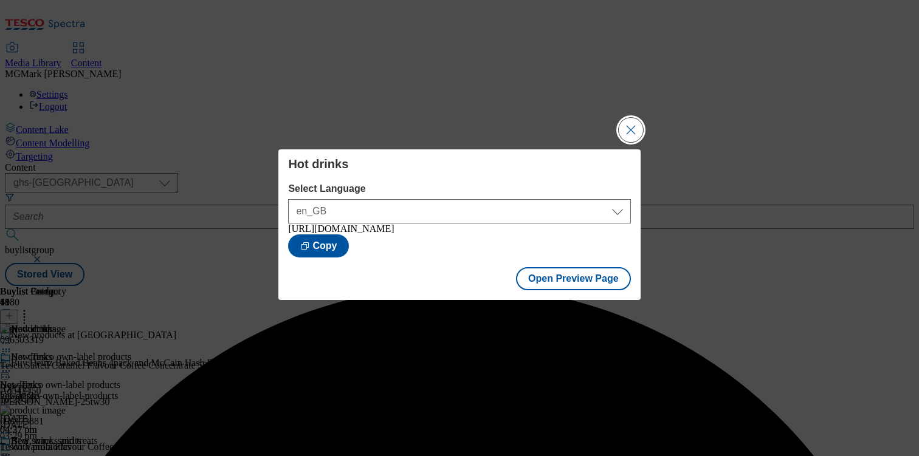
click at [635, 124] on button "Close Modal" at bounding box center [631, 130] width 24 height 24
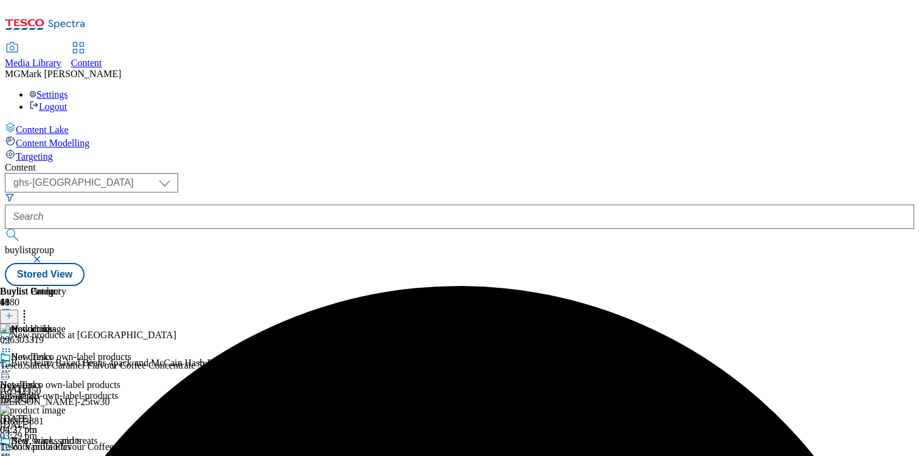
click at [12, 365] on icon at bounding box center [6, 371] width 12 height 12
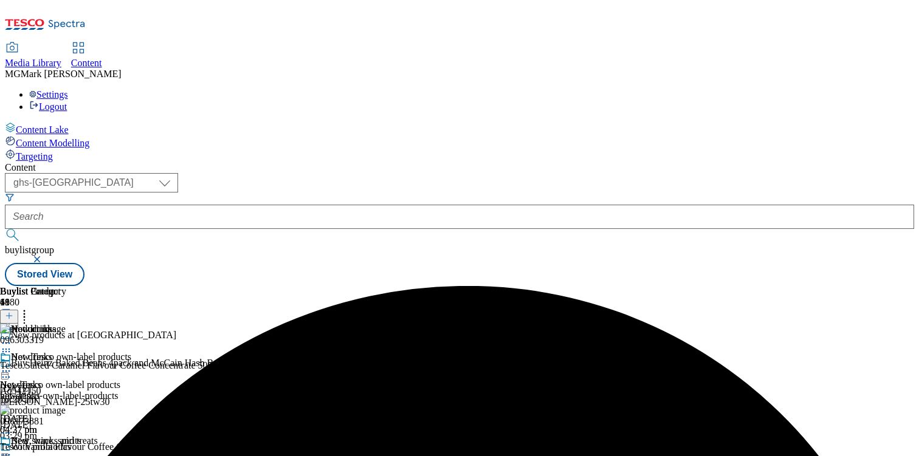
click at [263, 330] on div "New products at [GEOGRAPHIC_DATA]" at bounding box center [131, 344] width 263 height 28
click at [12, 343] on icon at bounding box center [6, 349] width 12 height 12
click at [131, 324] on div "New drinks" at bounding box center [65, 338] width 131 height 28
click at [12, 337] on icon at bounding box center [6, 343] width 12 height 12
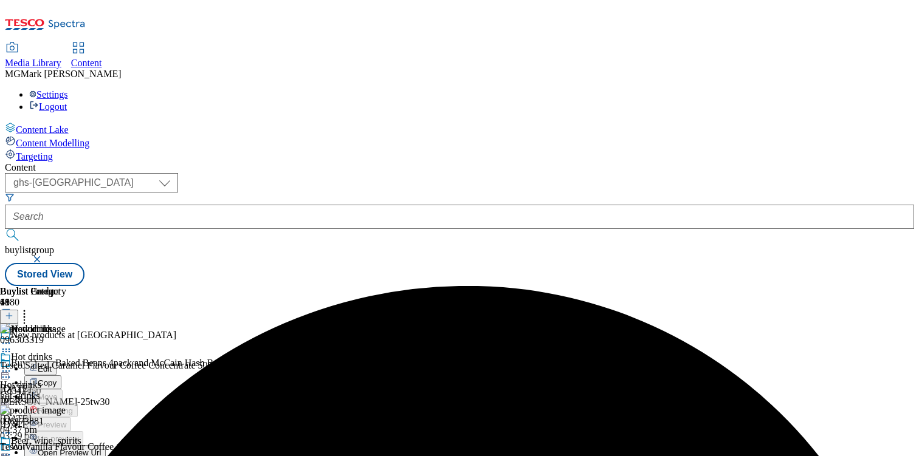
click at [101, 448] on span "Open Preview Url" at bounding box center [69, 452] width 63 height 9
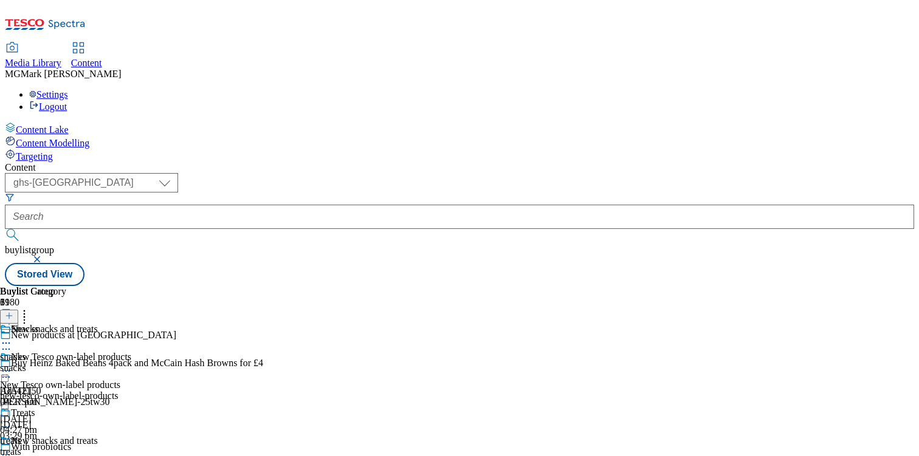
scroll to position [112, 0]
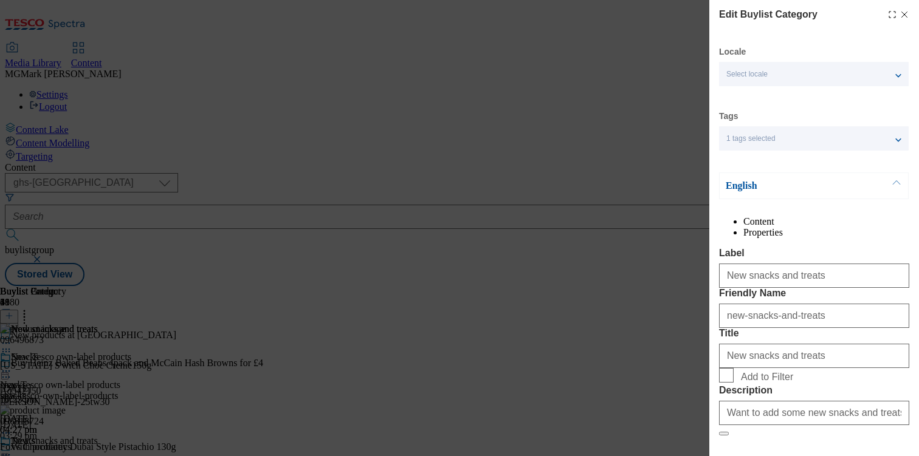
click at [903, 15] on icon "Modal" at bounding box center [904, 15] width 10 height 10
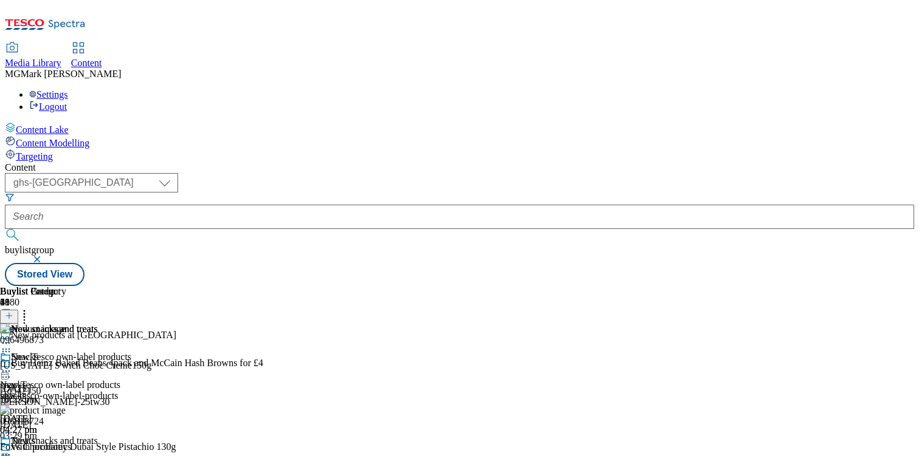
click at [12, 365] on icon at bounding box center [6, 371] width 12 height 12
click at [57, 390] on button "Edit" at bounding box center [40, 397] width 32 height 14
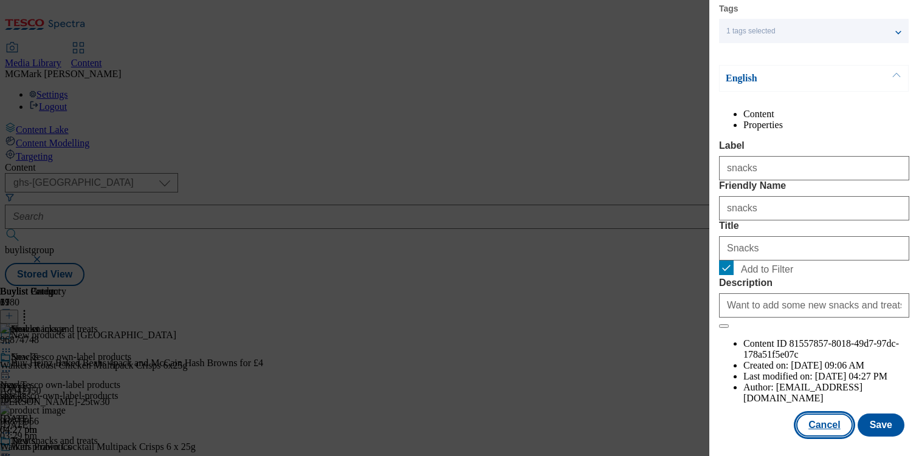
click at [825, 428] on button "Cancel" at bounding box center [824, 425] width 56 height 23
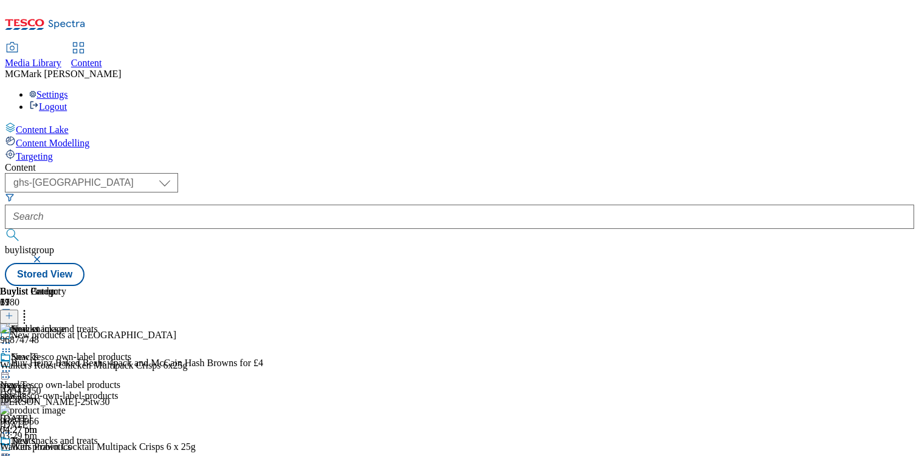
scroll to position [88, 0]
click at [98, 449] on div at bounding box center [49, 456] width 98 height 15
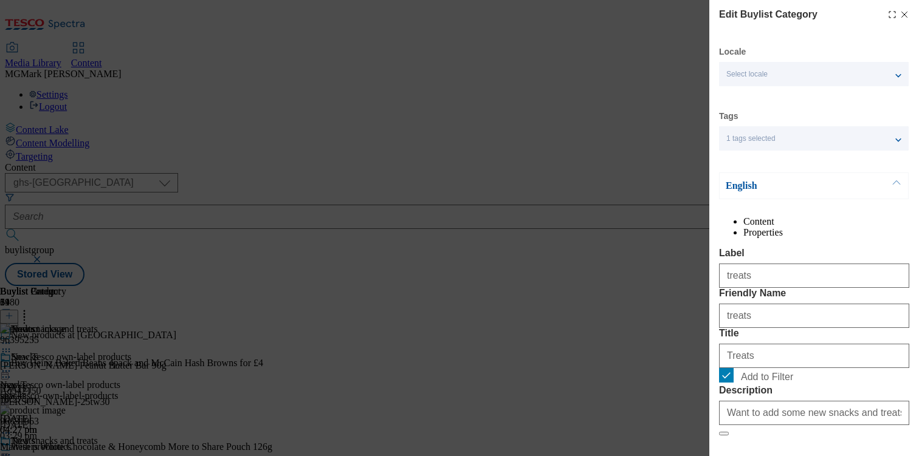
scroll to position [142, 0]
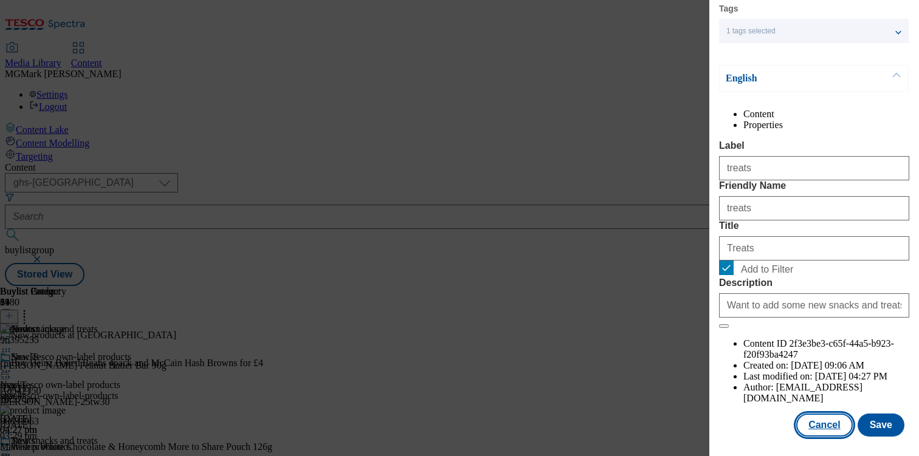
click at [816, 430] on button "Cancel" at bounding box center [824, 425] width 56 height 23
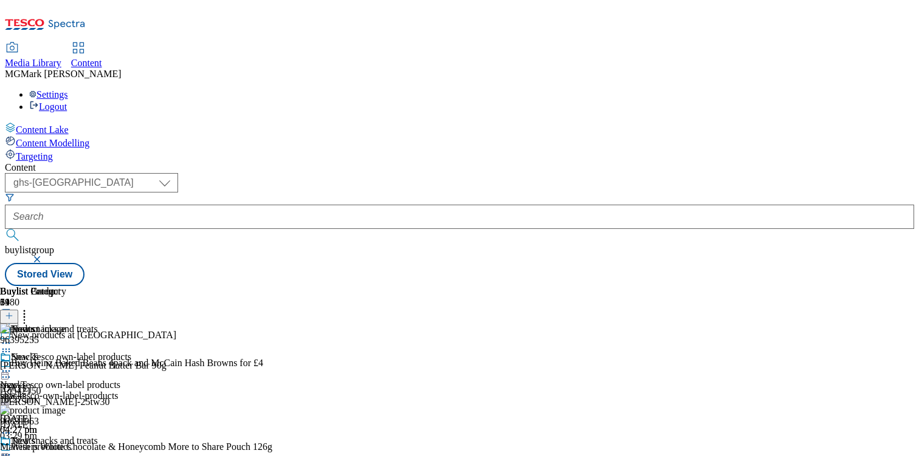
scroll to position [88, 0]
click at [12, 449] on icon at bounding box center [6, 455] width 12 height 12
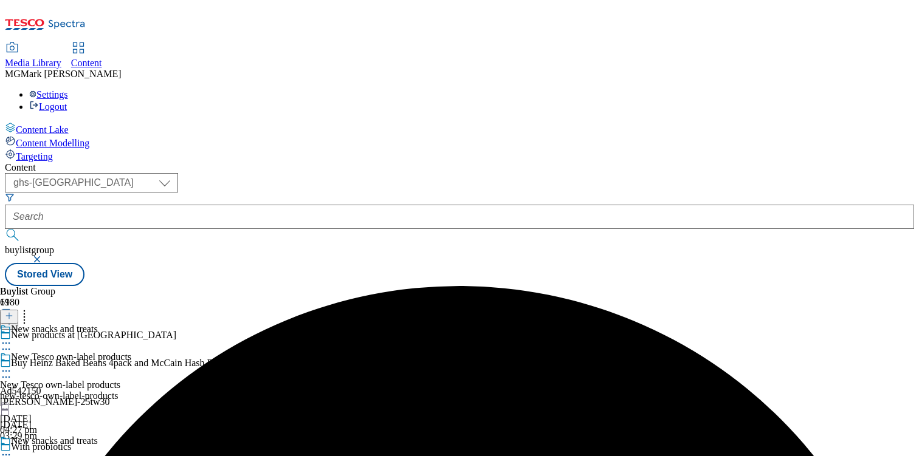
click at [12, 449] on icon at bounding box center [6, 455] width 12 height 12
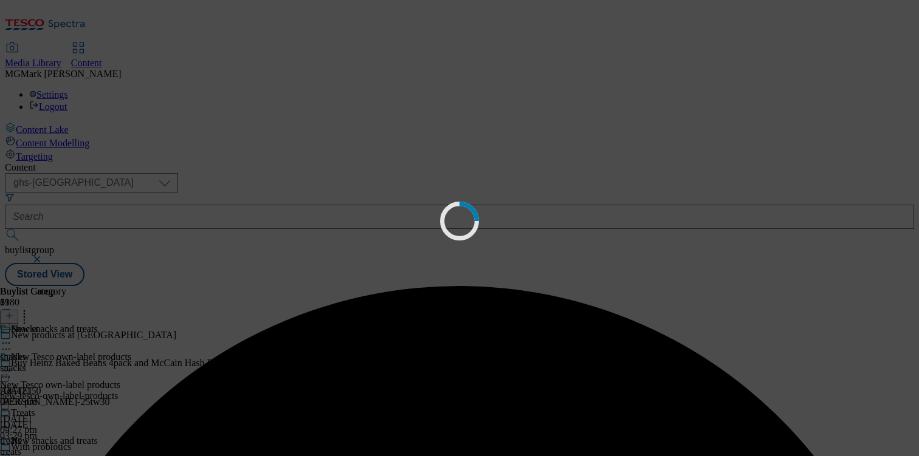
scroll to position [36, 0]
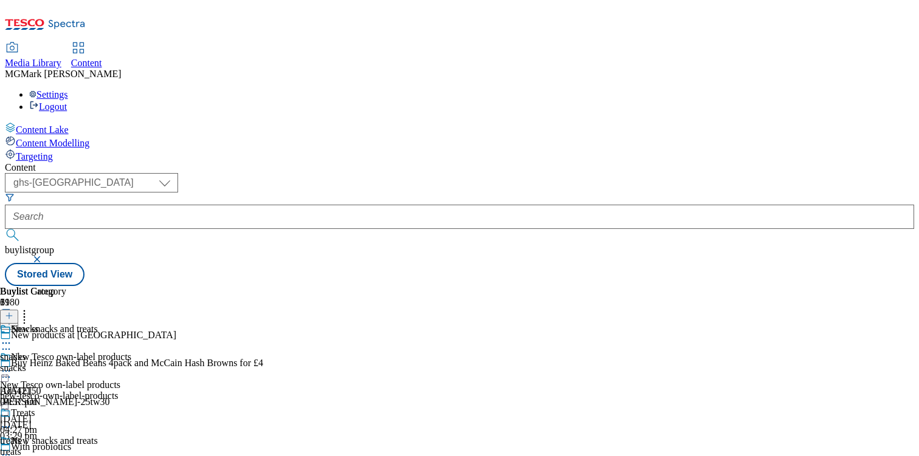
scroll to position [478, 0]
click at [66, 363] on div "all-product" at bounding box center [33, 368] width 66 height 11
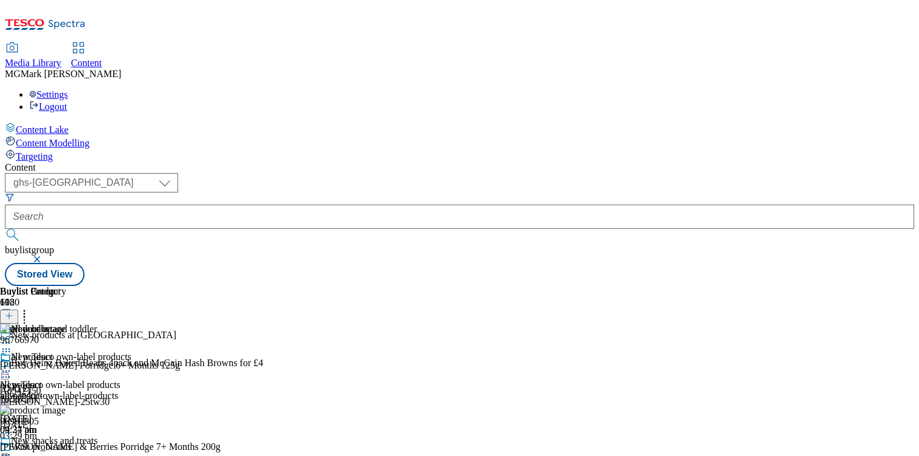
click at [12, 365] on icon at bounding box center [6, 371] width 12 height 12
click at [57, 390] on button "Edit" at bounding box center [40, 397] width 32 height 14
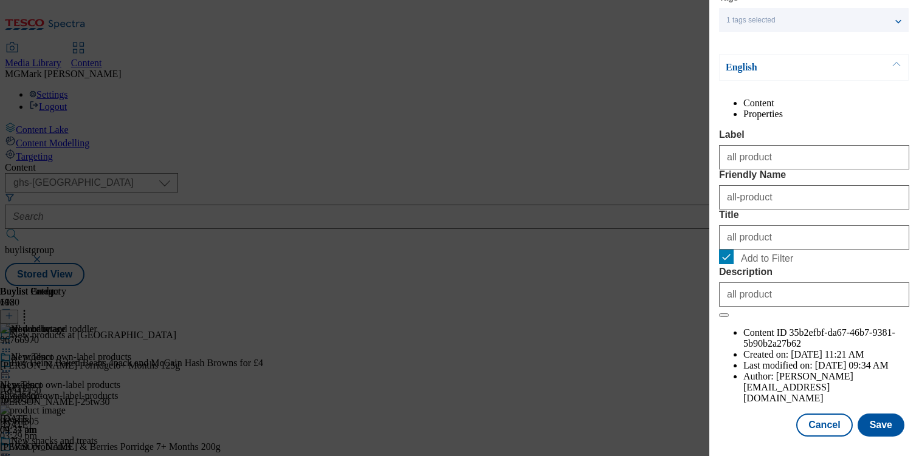
scroll to position [142, 0]
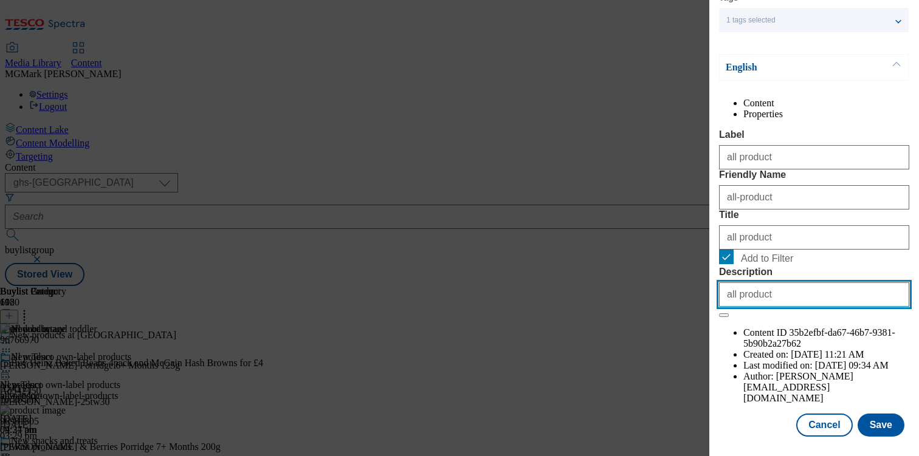
click at [775, 307] on input "all product" at bounding box center [814, 295] width 190 height 24
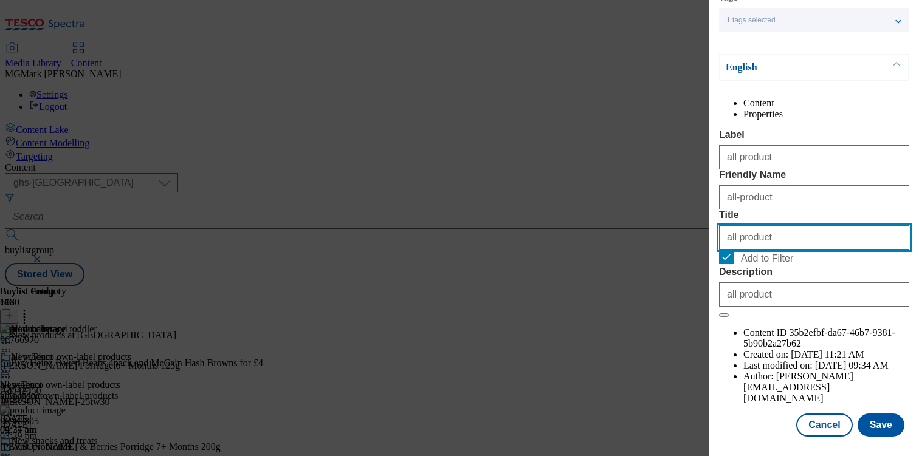
click at [768, 250] on input "all product" at bounding box center [814, 237] width 190 height 24
click at [777, 250] on input "All baby and tobbler" at bounding box center [814, 237] width 190 height 24
type input "All baby and toddler"
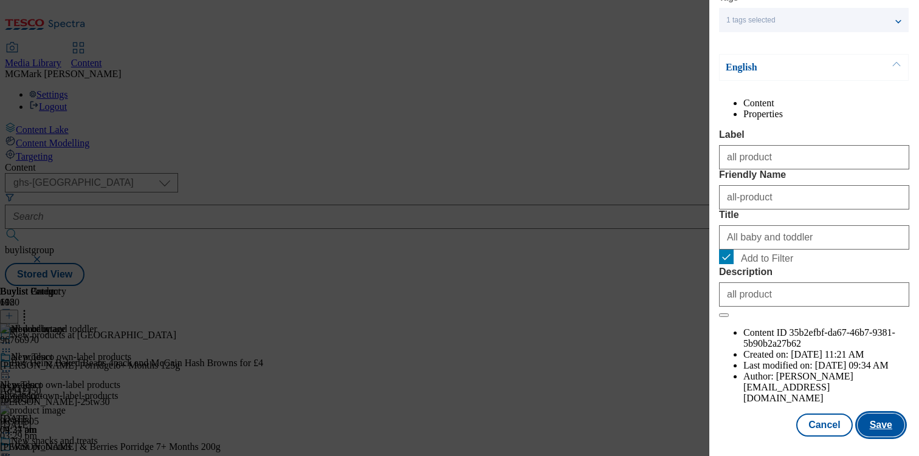
click at [871, 424] on button "Save" at bounding box center [880, 425] width 47 height 23
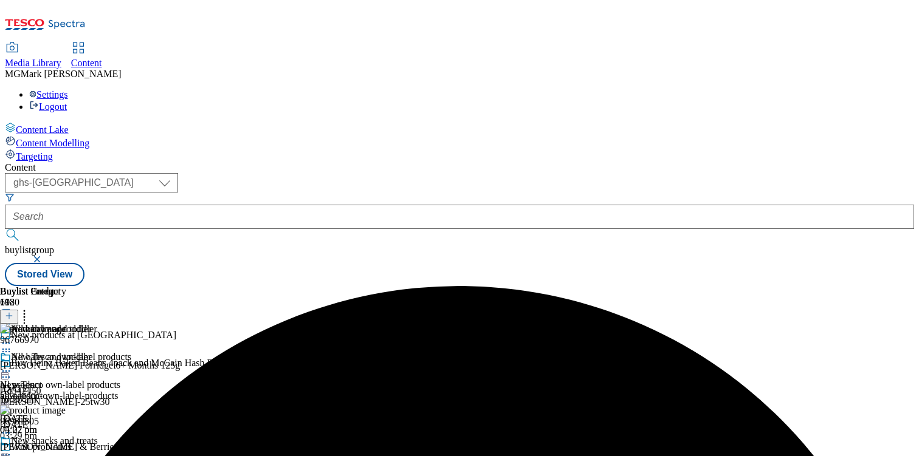
click at [12, 365] on icon at bounding box center [6, 371] width 12 height 12
click at [66, 448] on span "Preview" at bounding box center [52, 452] width 29 height 9
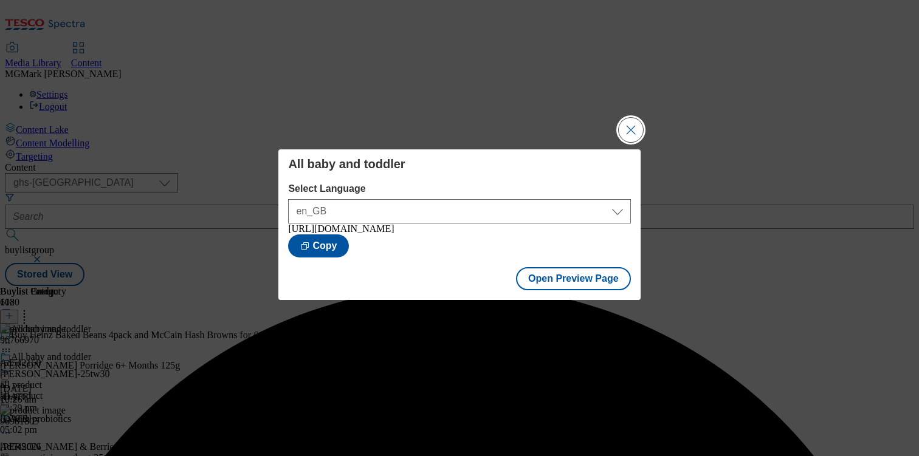
click at [634, 125] on button "Close Modal" at bounding box center [631, 130] width 24 height 24
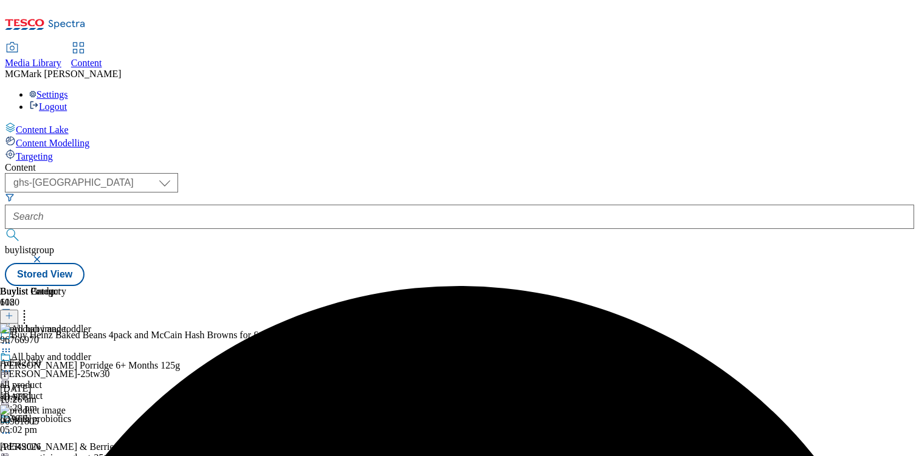
click at [12, 365] on icon at bounding box center [6, 371] width 12 height 12
